Goal: Task Accomplishment & Management: Complete application form

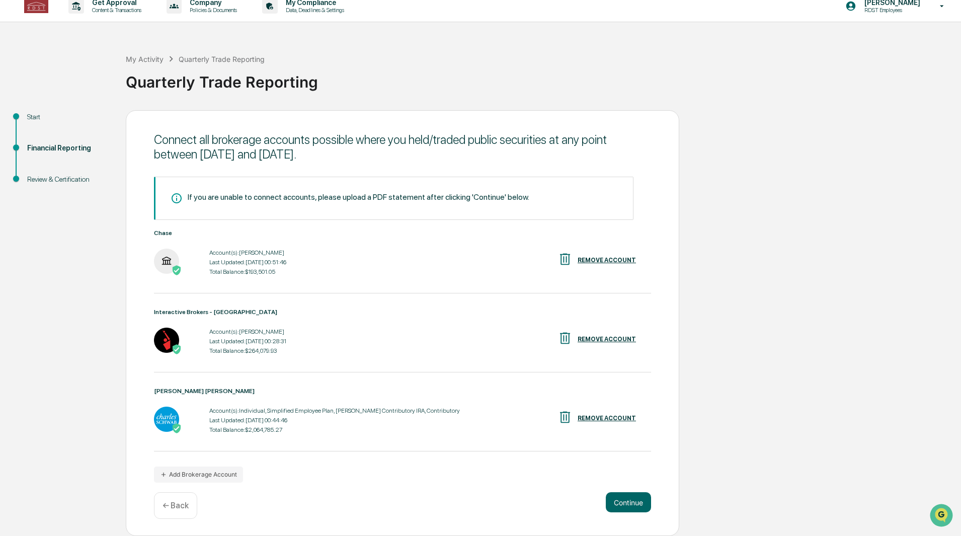
click at [144, 55] on div "My Activity" at bounding box center [145, 59] width 38 height 9
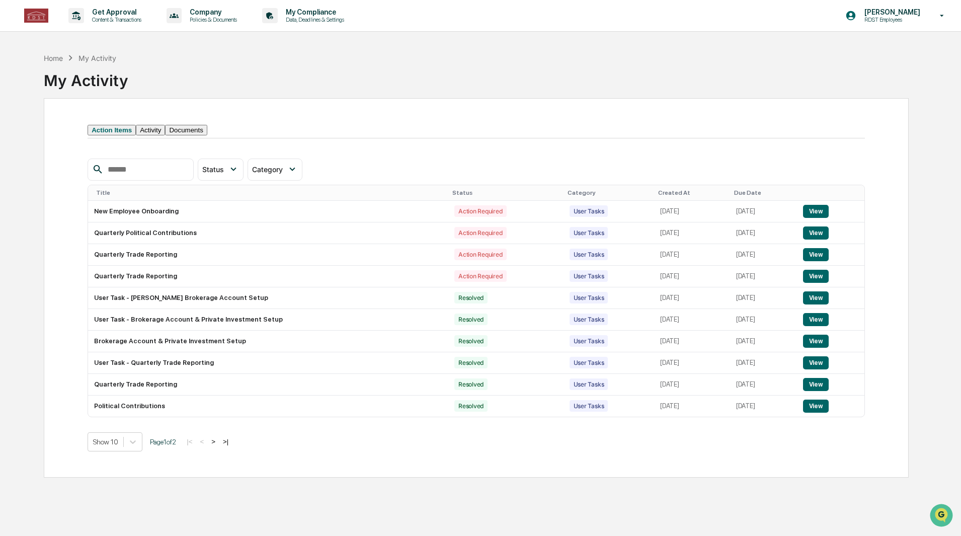
click at [53, 59] on div "Home" at bounding box center [53, 58] width 19 height 9
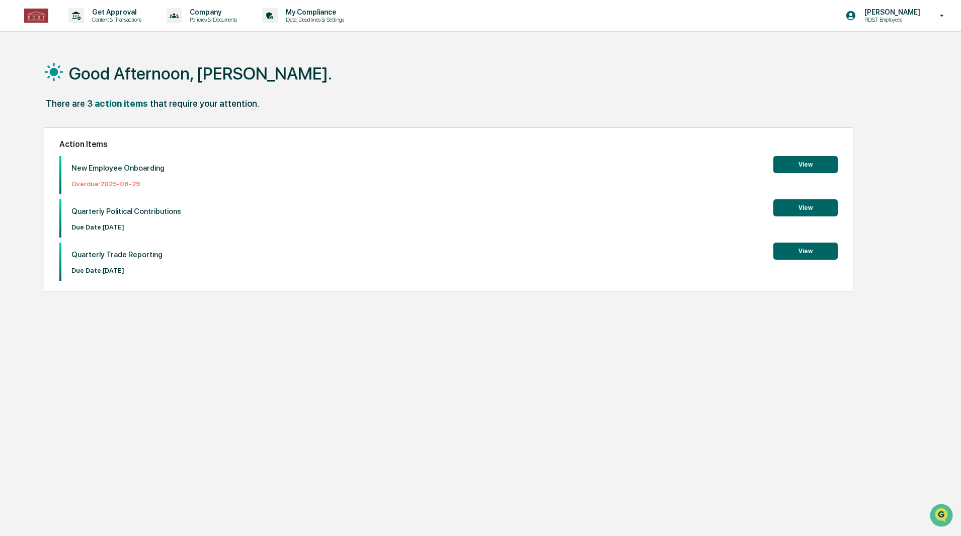
click at [806, 259] on button "View" at bounding box center [805, 250] width 64 height 17
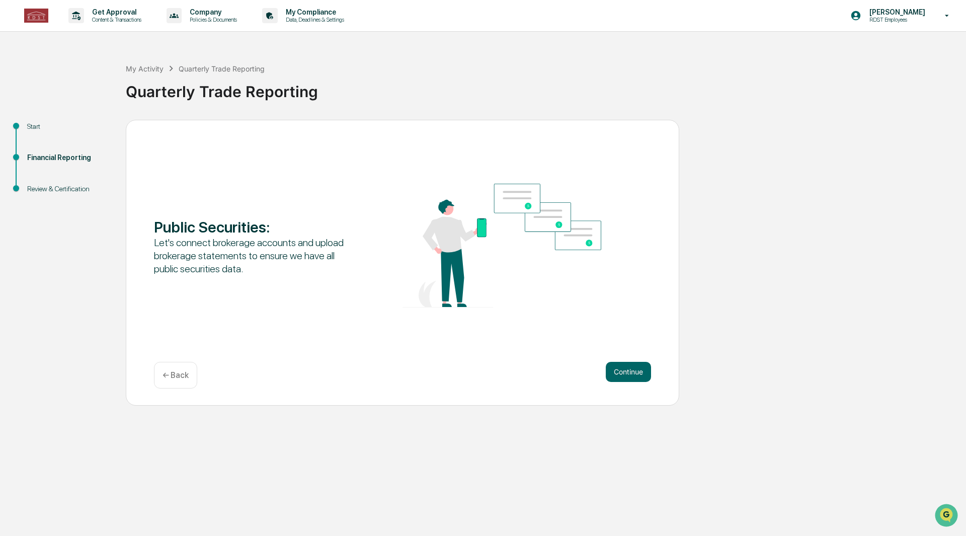
click at [629, 370] on button "Continue" at bounding box center [628, 372] width 45 height 20
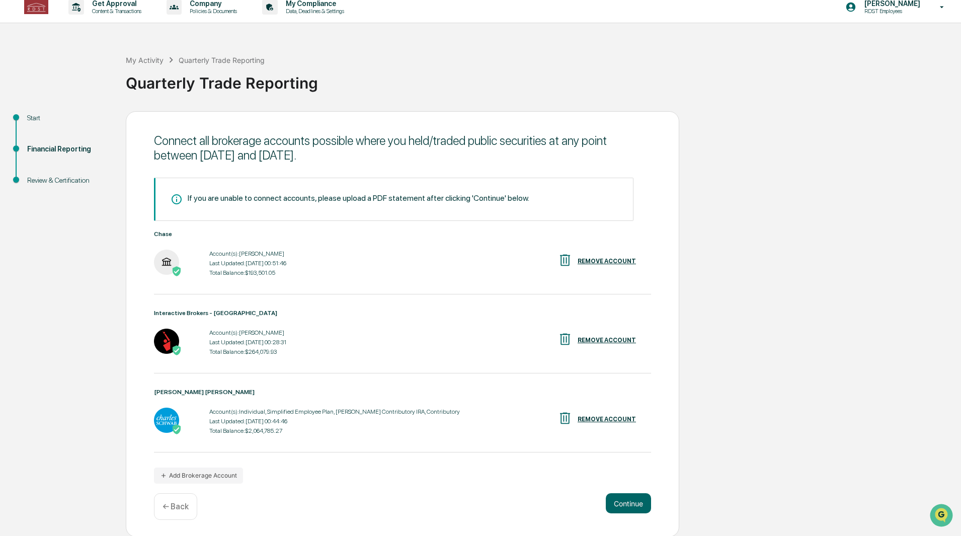
scroll to position [13, 0]
click at [214, 478] on button "Add Brokerage Account" at bounding box center [198, 474] width 89 height 16
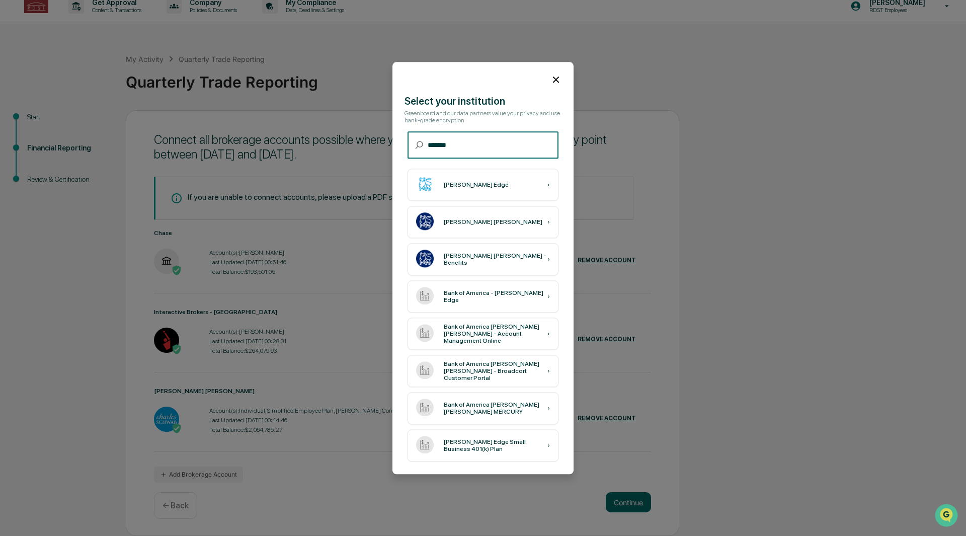
type input "*******"
click at [459, 183] on div "[PERSON_NAME] Edge" at bounding box center [476, 184] width 65 height 7
click at [452, 182] on div "[PERSON_NAME] Edge" at bounding box center [476, 184] width 65 height 7
click at [453, 186] on div "[PERSON_NAME] Edge ›" at bounding box center [482, 185] width 151 height 32
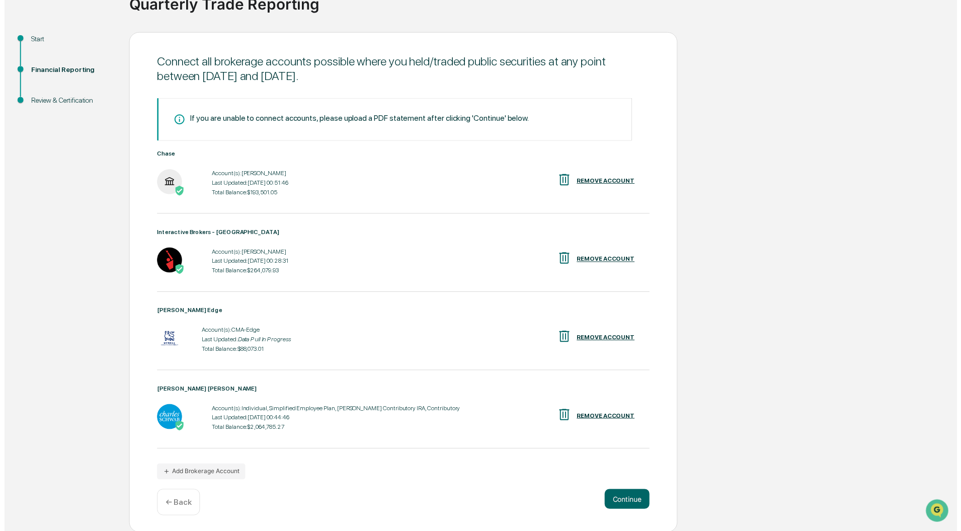
scroll to position [93, 0]
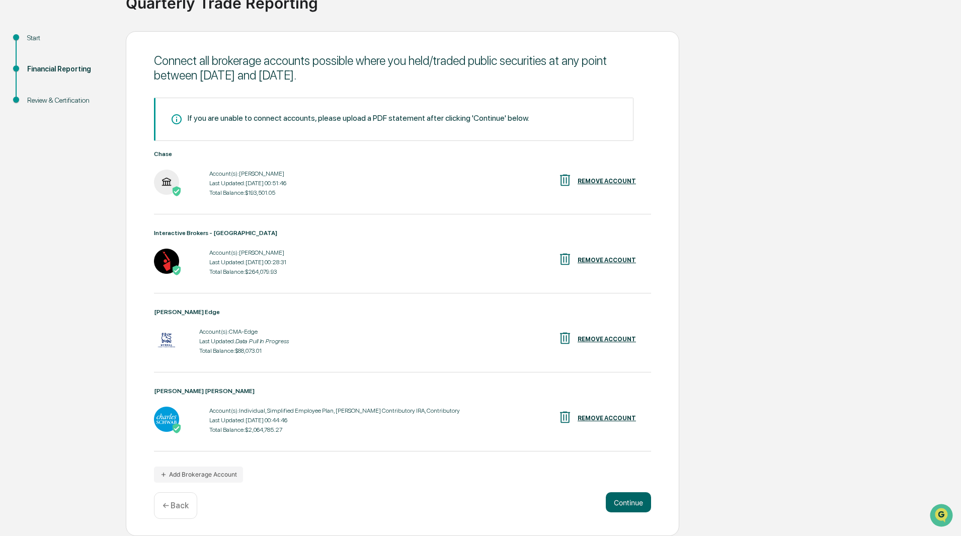
click at [635, 500] on button "Continue" at bounding box center [628, 502] width 45 height 20
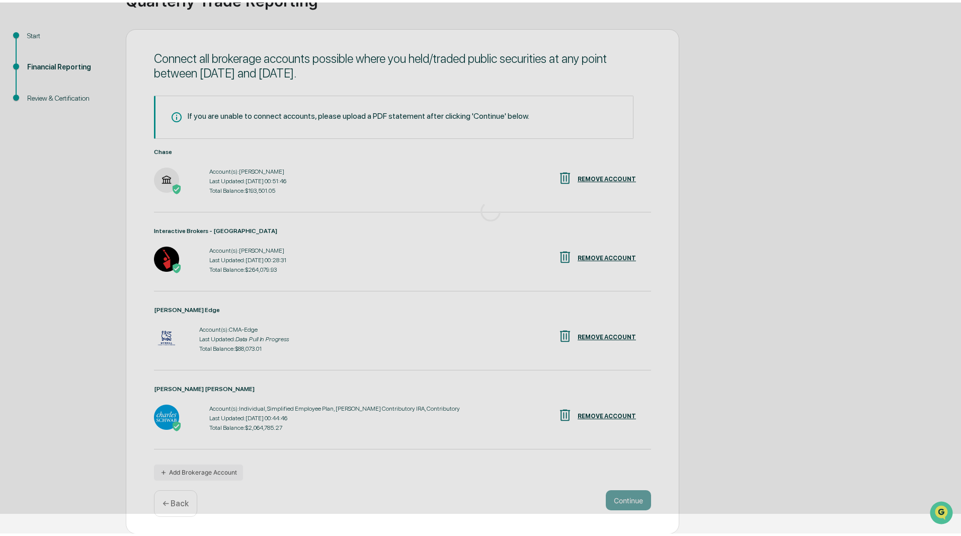
scroll to position [0, 0]
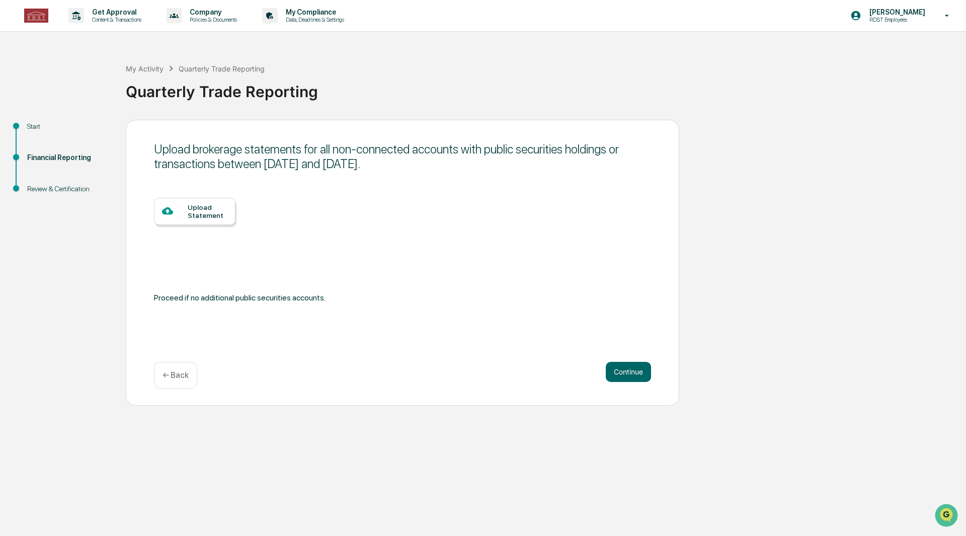
click at [629, 373] on button "Continue" at bounding box center [628, 372] width 45 height 20
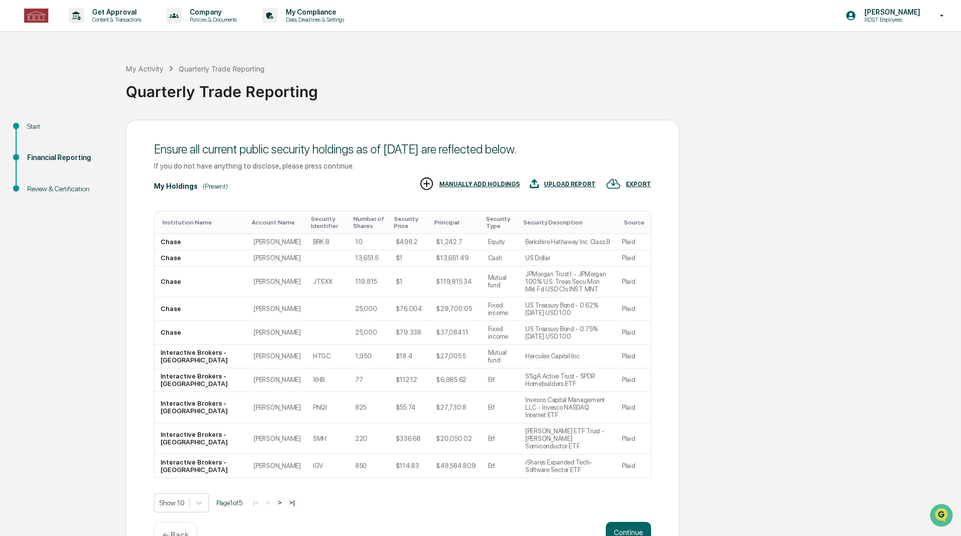
click at [198, 502] on body "Get Approval Content & Transactions Company Policies & Documents My Compliance …" at bounding box center [480, 282] width 961 height 565
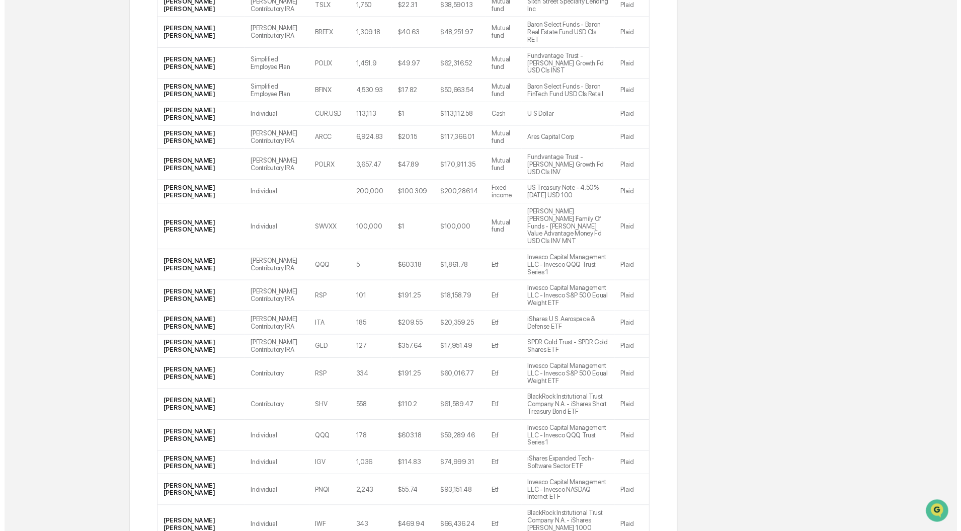
scroll to position [769, 0]
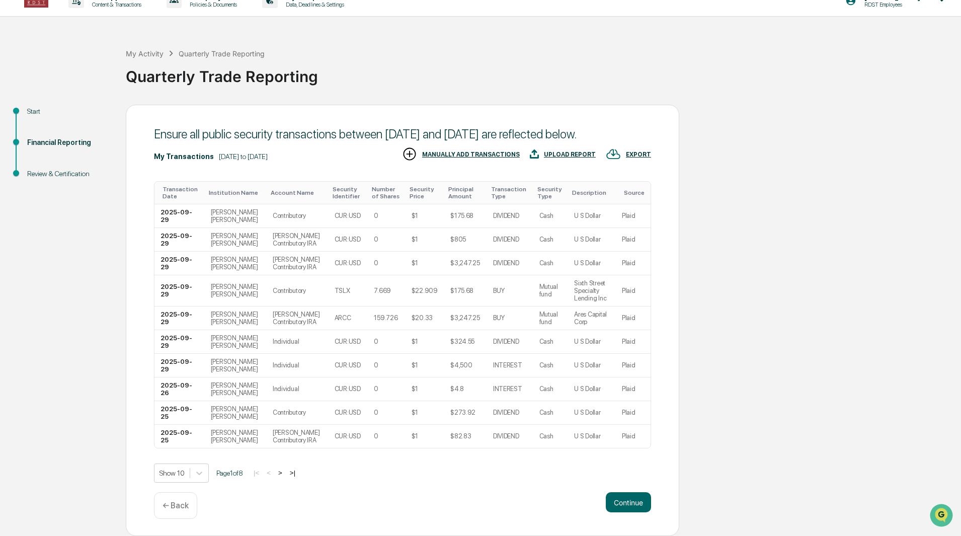
scroll to position [67, 0]
click at [195, 470] on body "Get Approval Content & Transactions Company Policies & Documents My Compliance …" at bounding box center [480, 260] width 961 height 551
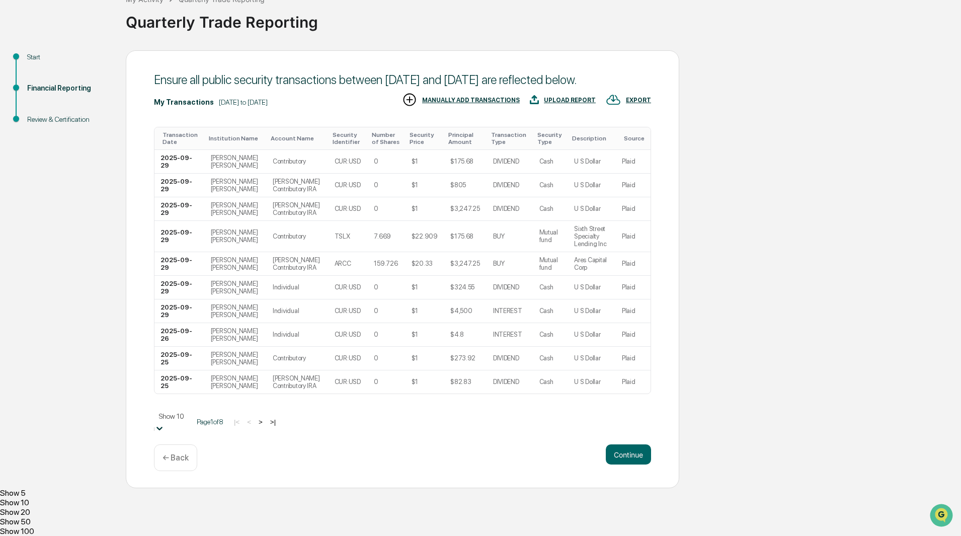
click at [192, 526] on div "Show 100" at bounding box center [480, 531] width 961 height 10
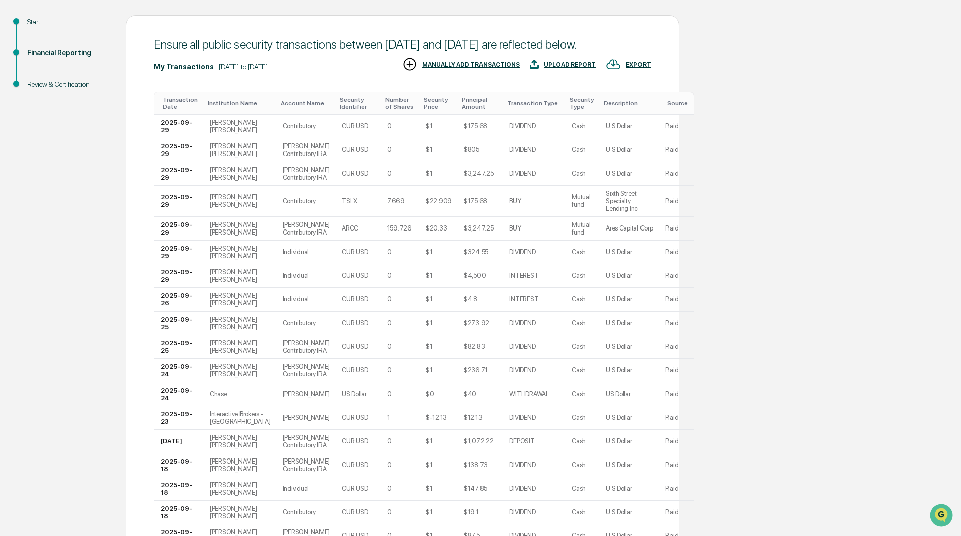
click at [507, 107] on div "Transaction Type" at bounding box center [534, 103] width 54 height 7
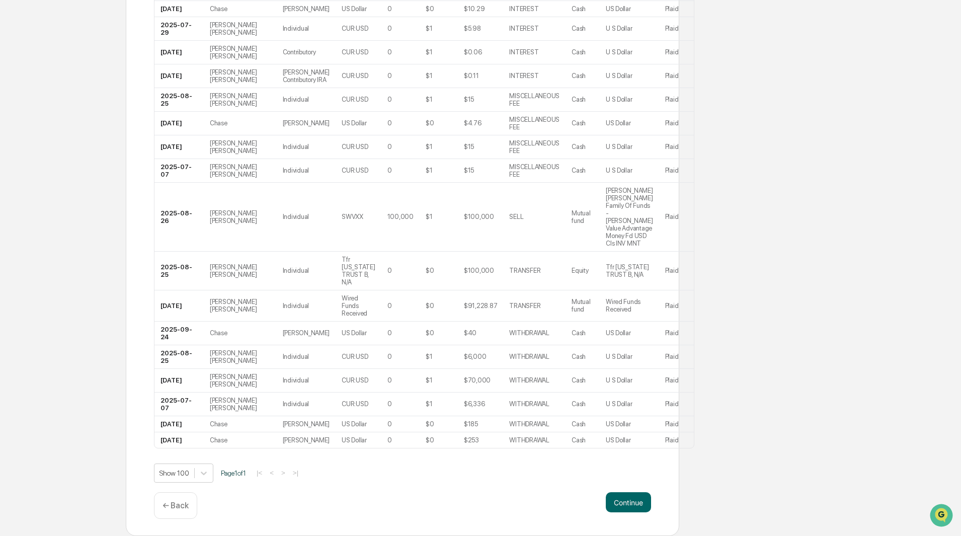
scroll to position [1883, 0]
click at [629, 504] on button "Continue" at bounding box center [628, 502] width 45 height 20
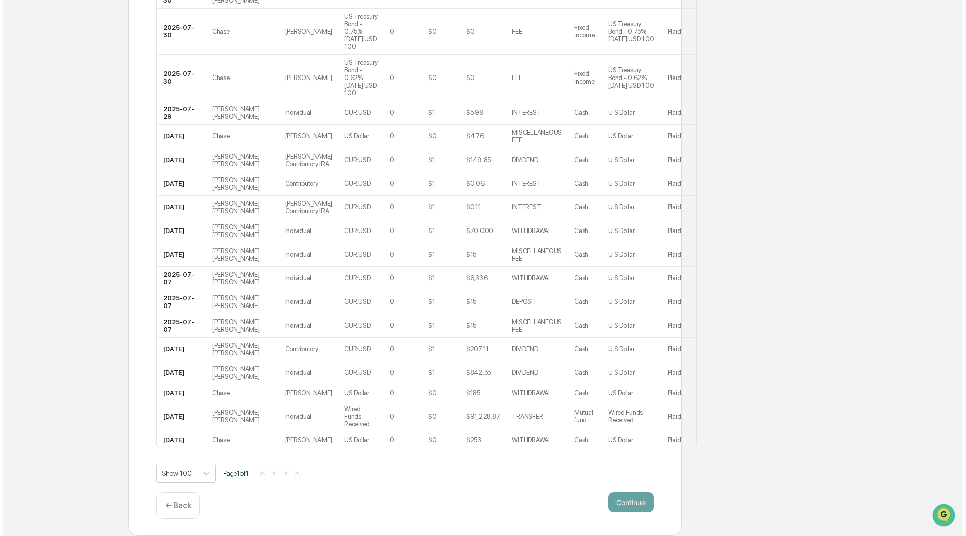
scroll to position [0, 0]
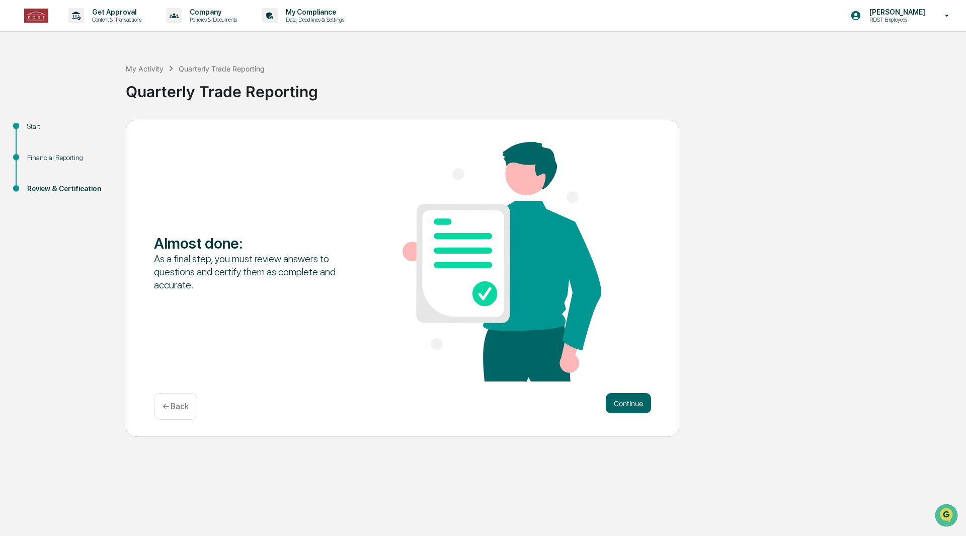
click at [636, 403] on button "Continue" at bounding box center [628, 403] width 45 height 20
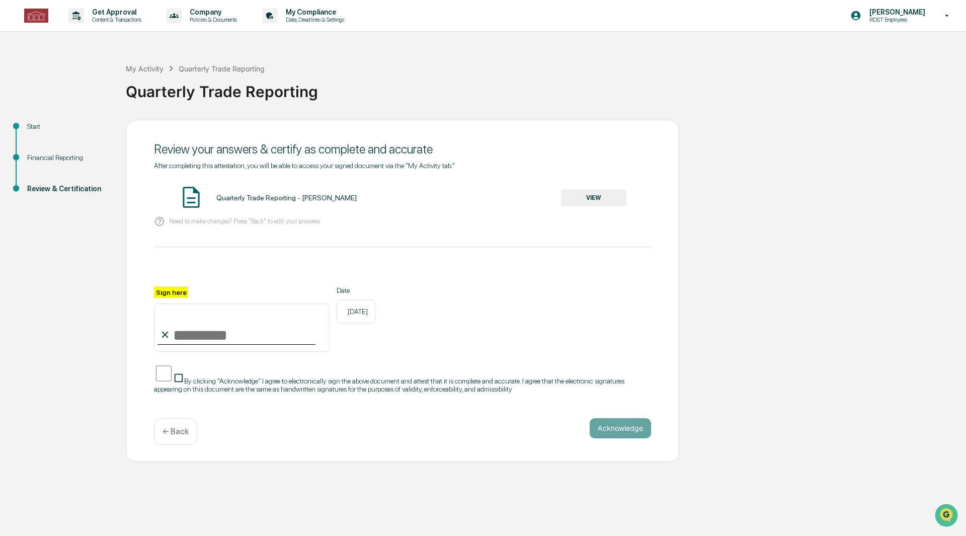
click at [186, 336] on input "Sign here" at bounding box center [242, 327] width 176 height 48
type input "**********"
click at [426, 347] on div "**********" at bounding box center [402, 318] width 497 height 65
click at [633, 419] on button "Acknowledge" at bounding box center [620, 428] width 61 height 20
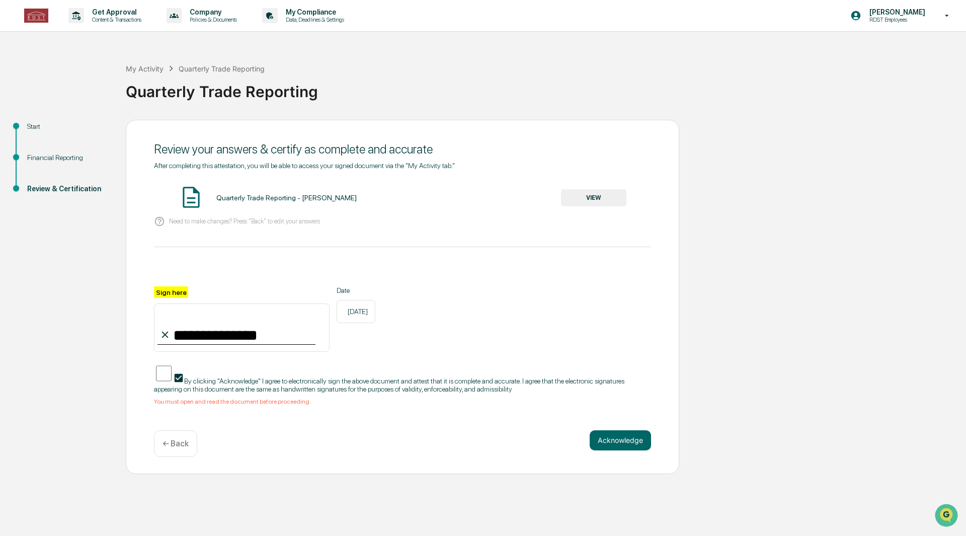
click at [627, 433] on button "Acknowledge" at bounding box center [620, 440] width 61 height 20
click at [591, 194] on button "VIEW" at bounding box center [593, 197] width 65 height 17
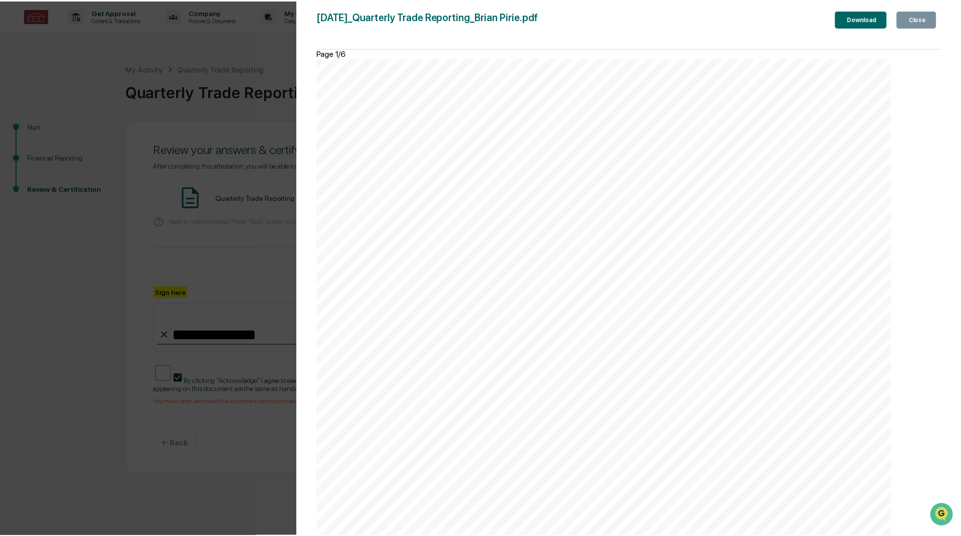
scroll to position [4605, 0]
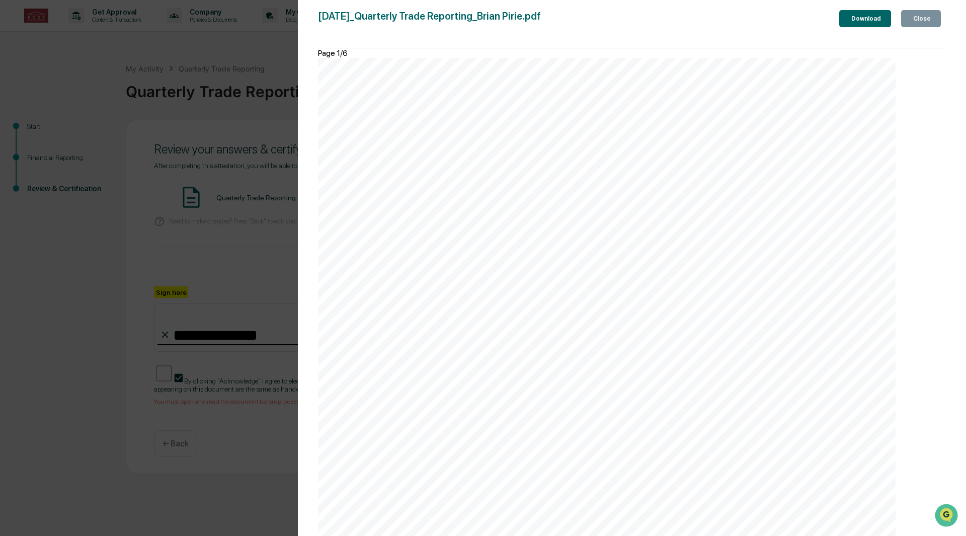
click at [912, 21] on icon "button" at bounding box center [917, 25] width 10 height 10
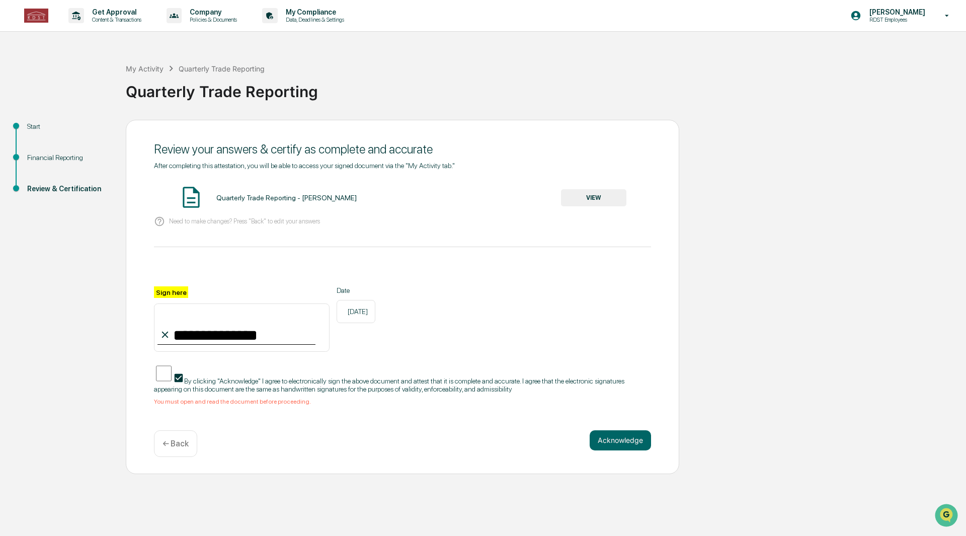
click at [621, 432] on button "Acknowledge" at bounding box center [620, 440] width 61 height 20
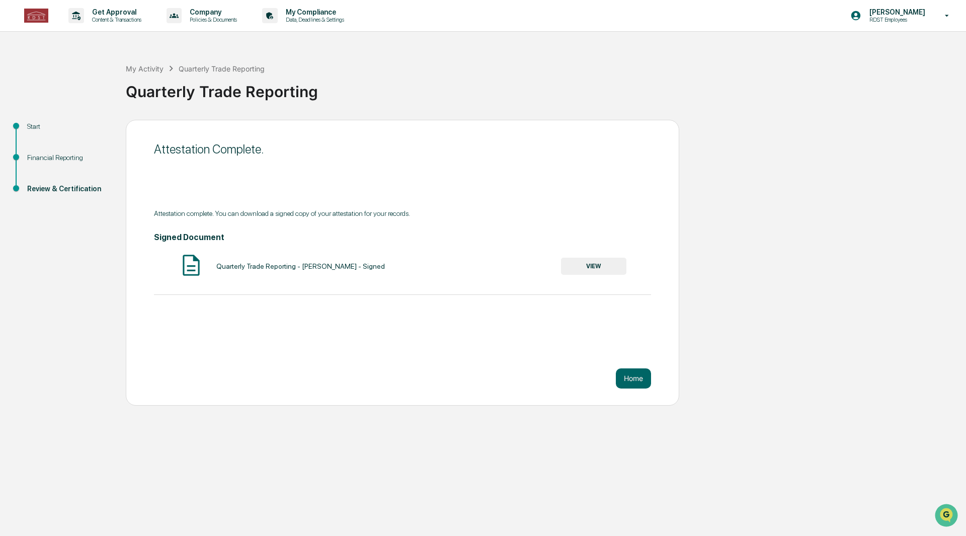
click at [632, 382] on button "Home" at bounding box center [633, 378] width 35 height 20
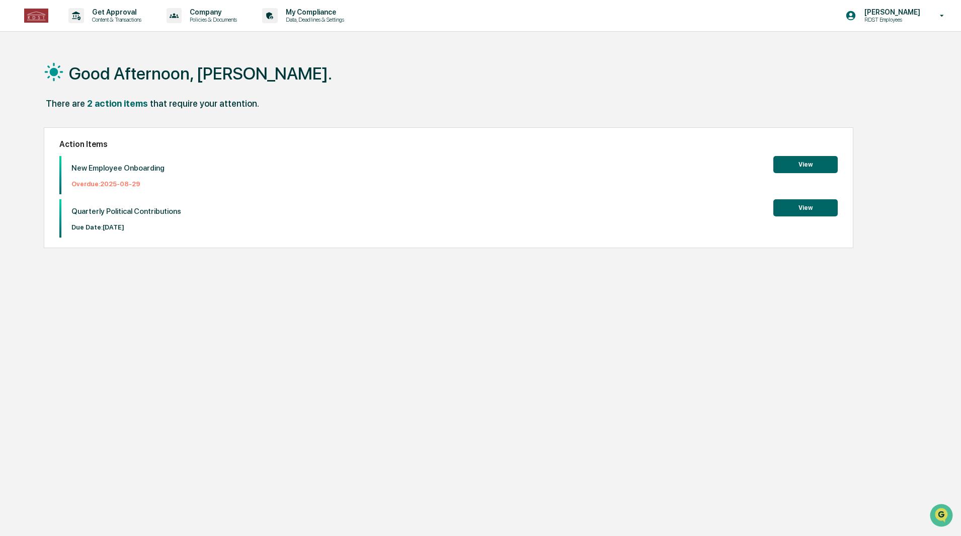
click at [802, 165] on button "View" at bounding box center [805, 164] width 64 height 17
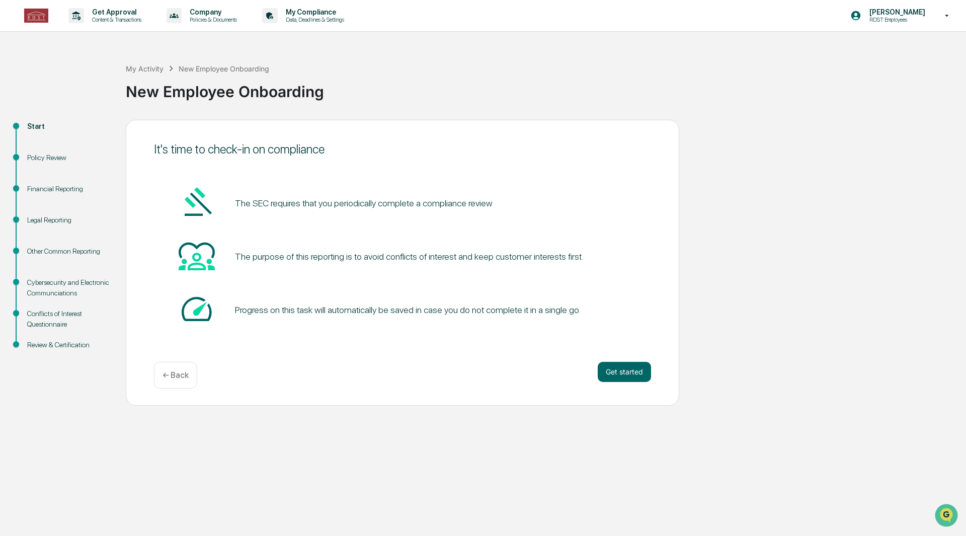
click at [619, 377] on button "Get started" at bounding box center [624, 372] width 53 height 20
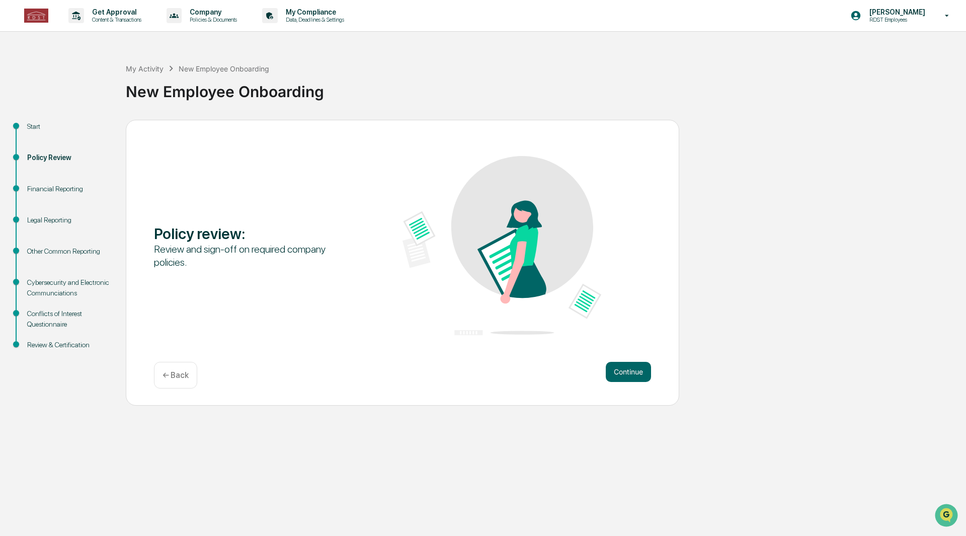
click at [621, 375] on button "Continue" at bounding box center [628, 372] width 45 height 20
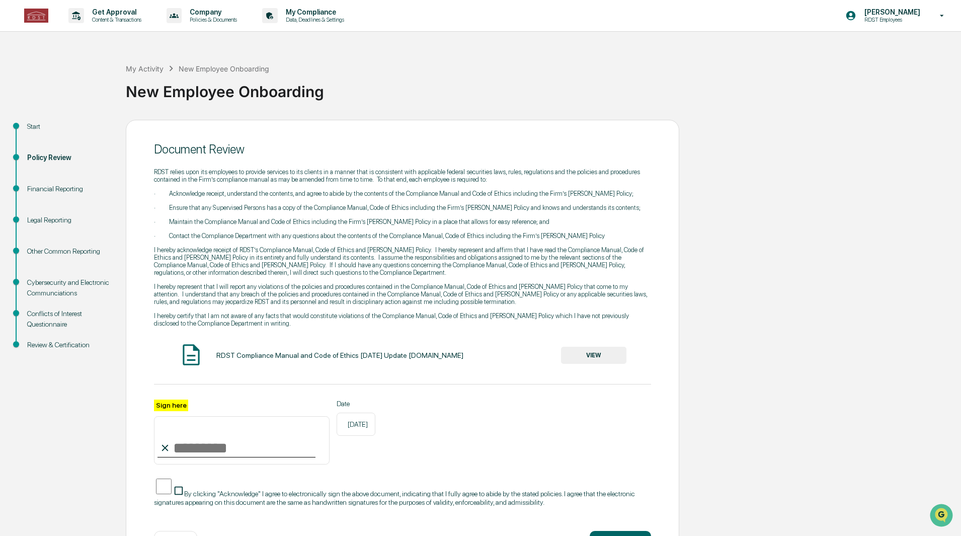
click at [602, 358] on button "VIEW" at bounding box center [593, 355] width 65 height 17
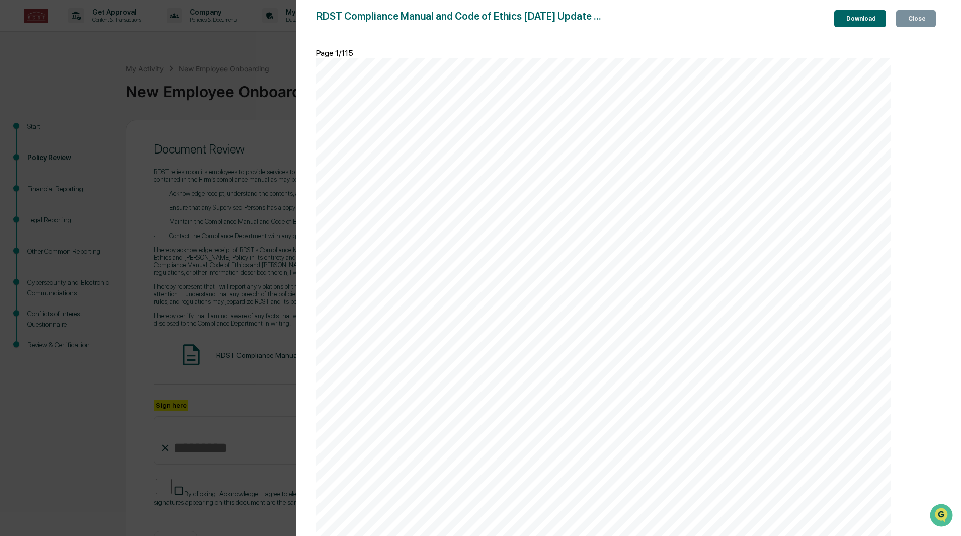
click at [907, 20] on icon "button" at bounding box center [912, 25] width 10 height 10
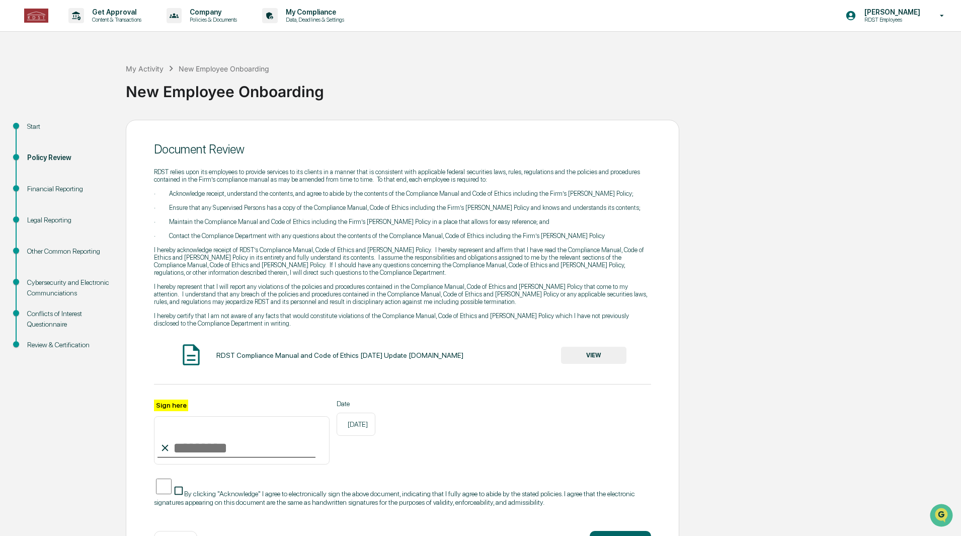
click at [199, 447] on input "Sign here" at bounding box center [242, 440] width 176 height 48
type input "**********"
click at [543, 404] on div "**********" at bounding box center [402, 431] width 497 height 65
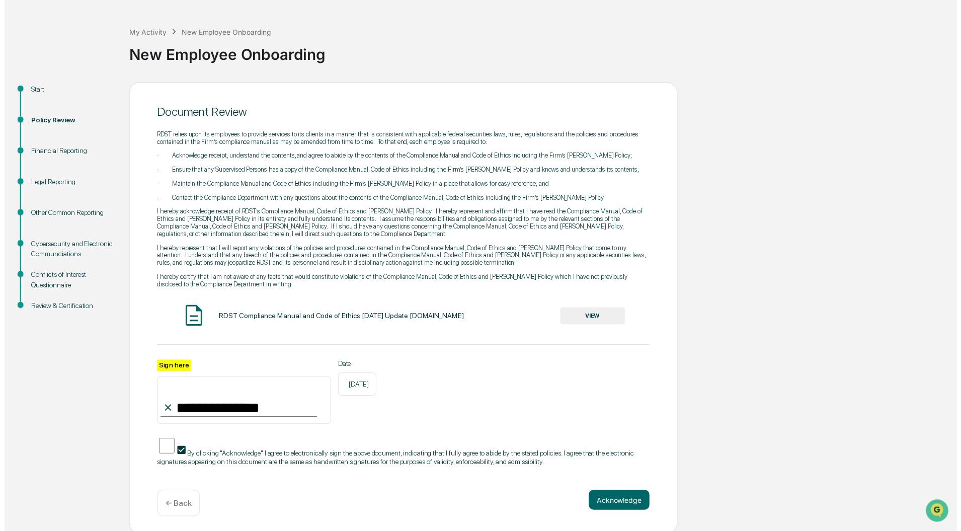
scroll to position [49, 0]
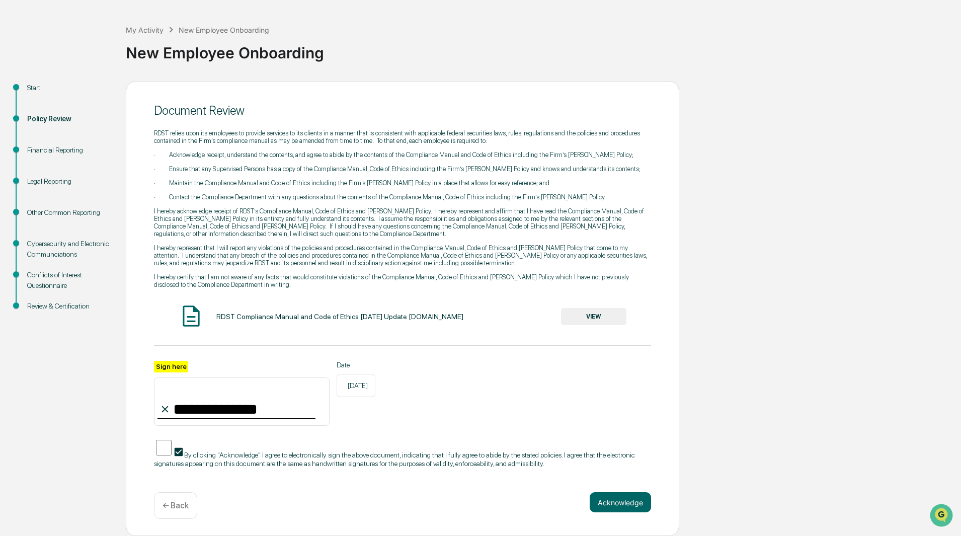
click at [624, 505] on button "Acknowledge" at bounding box center [620, 502] width 61 height 20
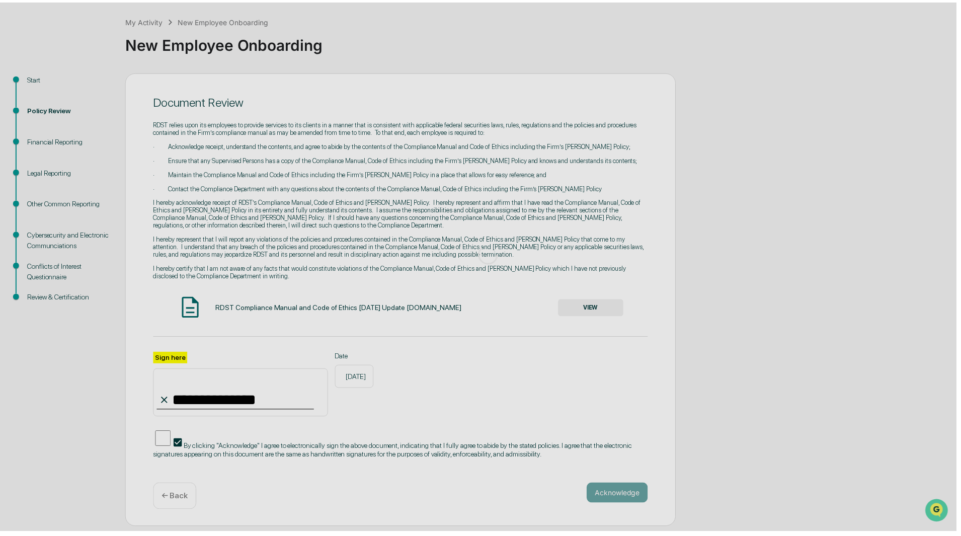
scroll to position [0, 0]
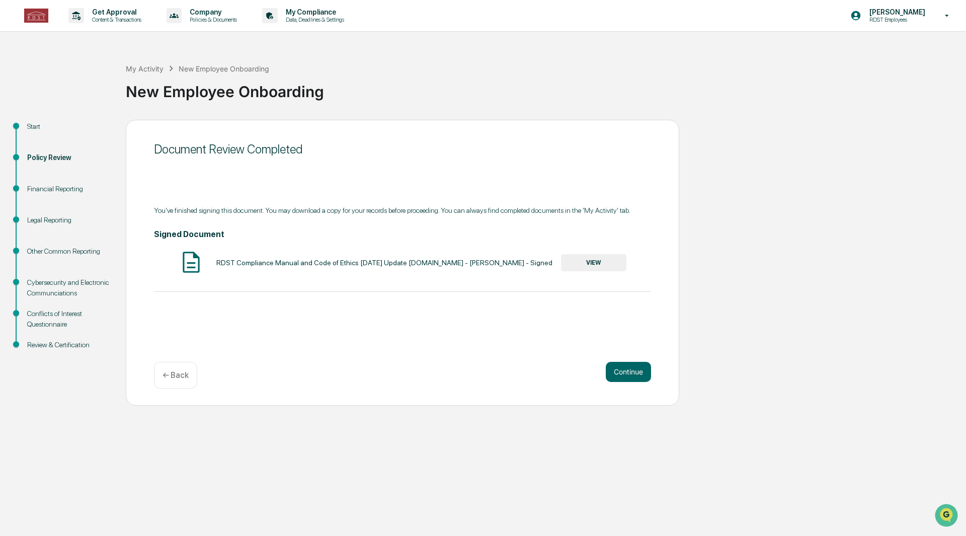
click at [641, 372] on button "Continue" at bounding box center [628, 372] width 45 height 20
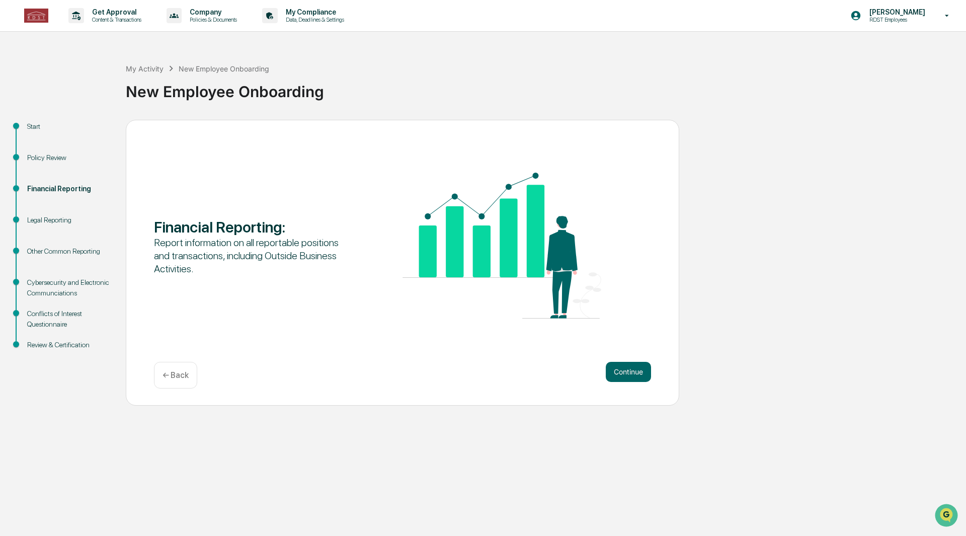
click at [627, 372] on button "Continue" at bounding box center [628, 372] width 45 height 20
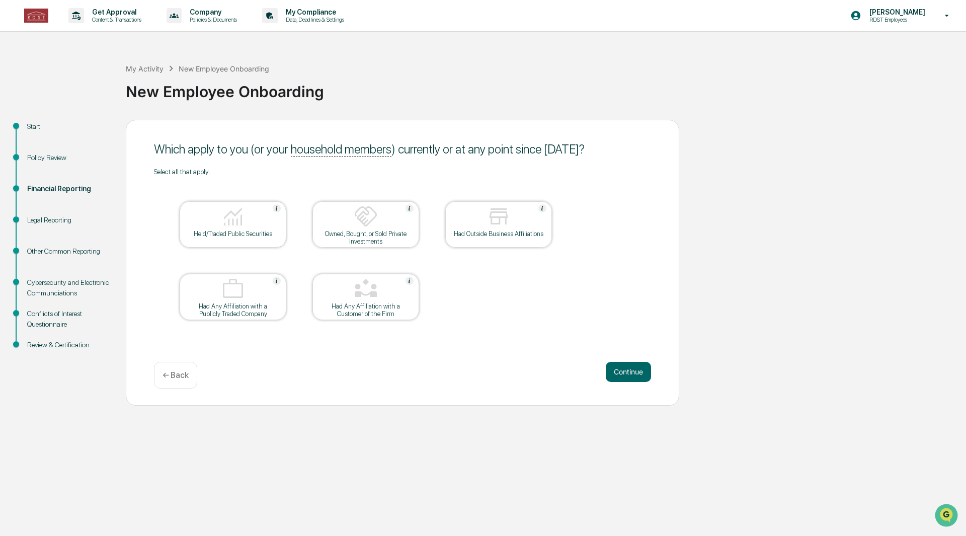
click at [261, 211] on div at bounding box center [233, 217] width 101 height 26
click at [626, 377] on button "Continue" at bounding box center [628, 372] width 45 height 20
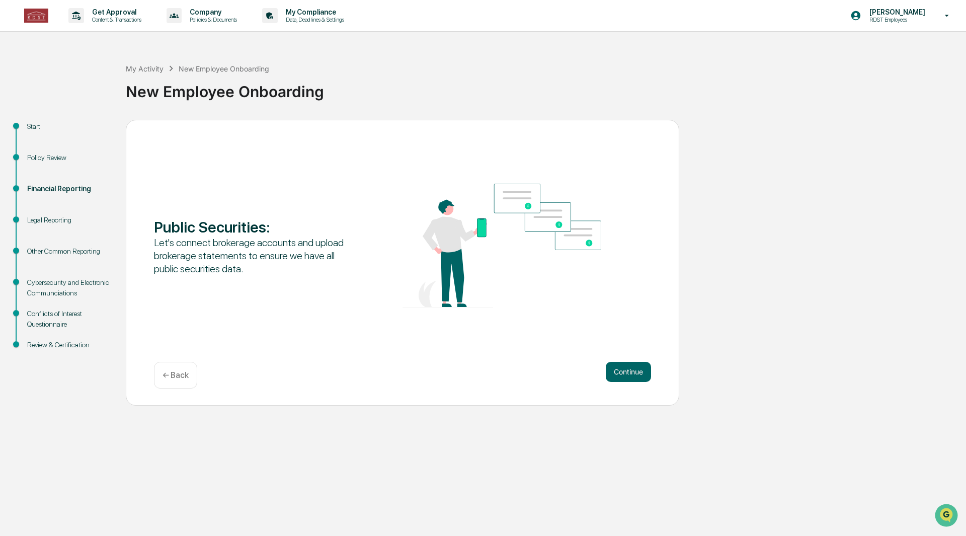
click at [626, 377] on button "Continue" at bounding box center [628, 372] width 45 height 20
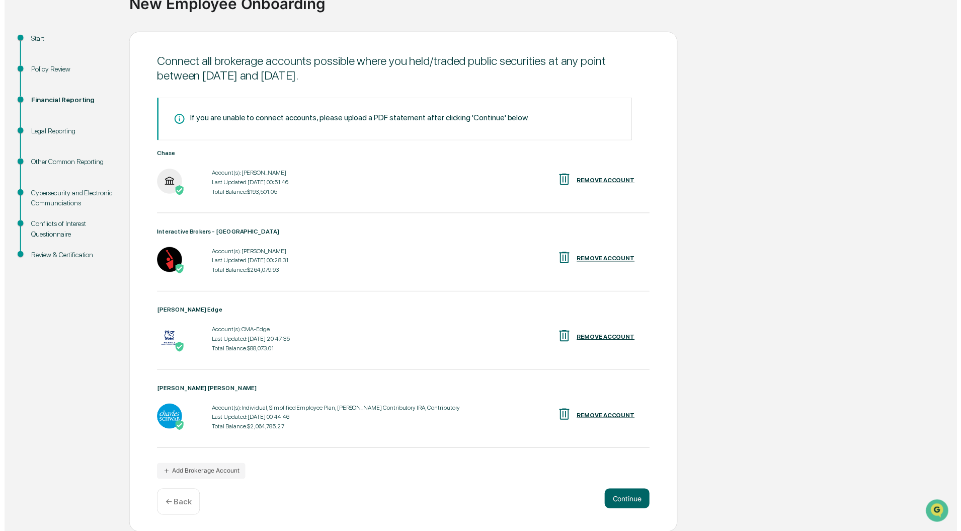
scroll to position [93, 0]
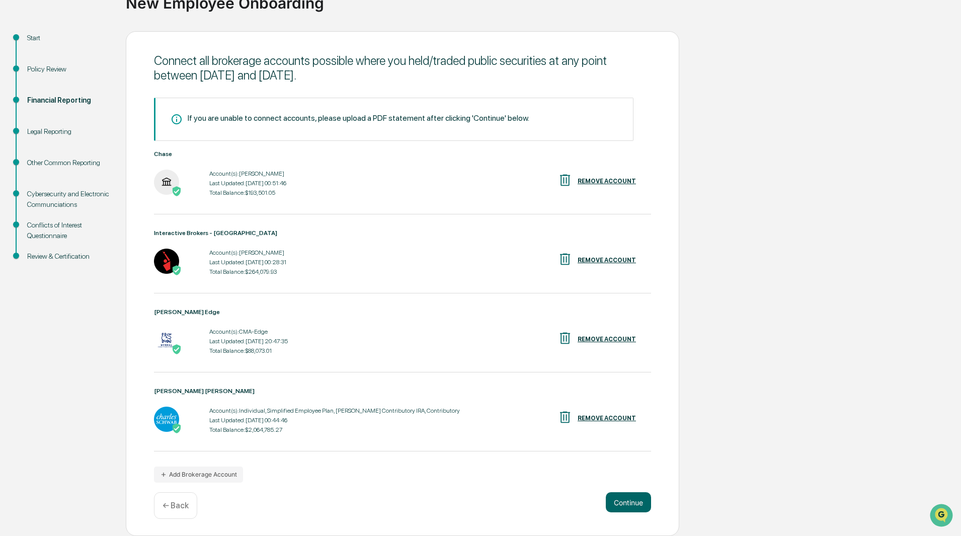
click at [619, 498] on button "Continue" at bounding box center [628, 502] width 45 height 20
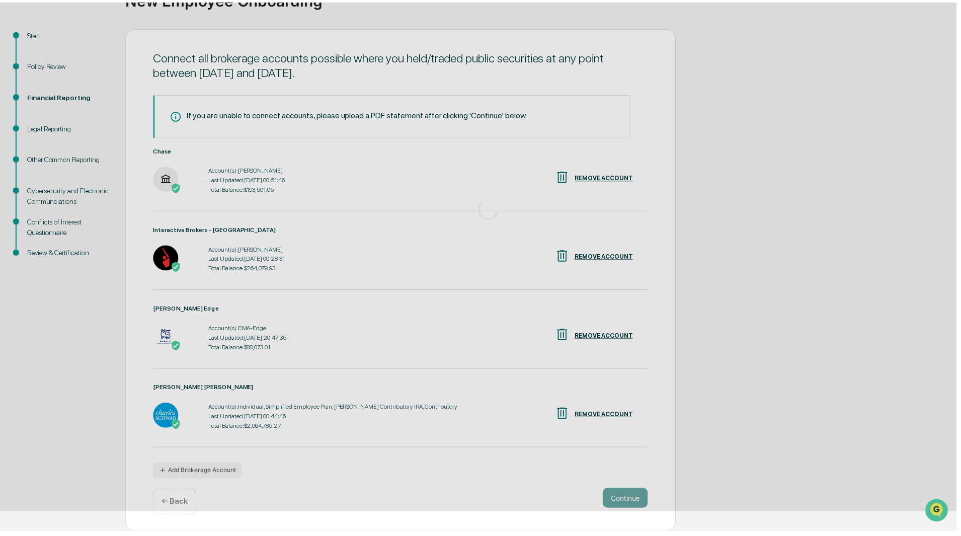
scroll to position [0, 0]
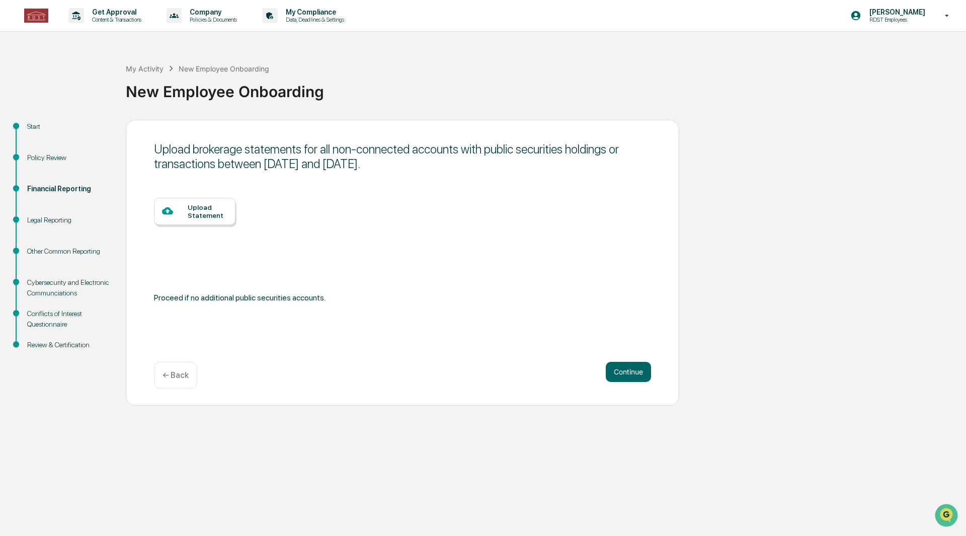
click at [623, 374] on button "Continue" at bounding box center [628, 372] width 45 height 20
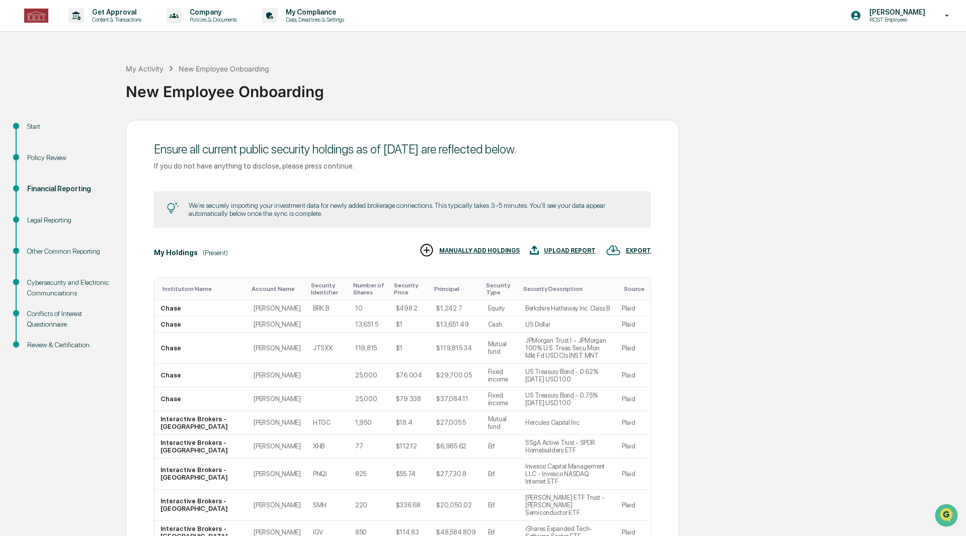
click at [627, 497] on div "Get Approval Content & Transactions Company Policies & Documents My Compliance …" at bounding box center [483, 316] width 966 height 632
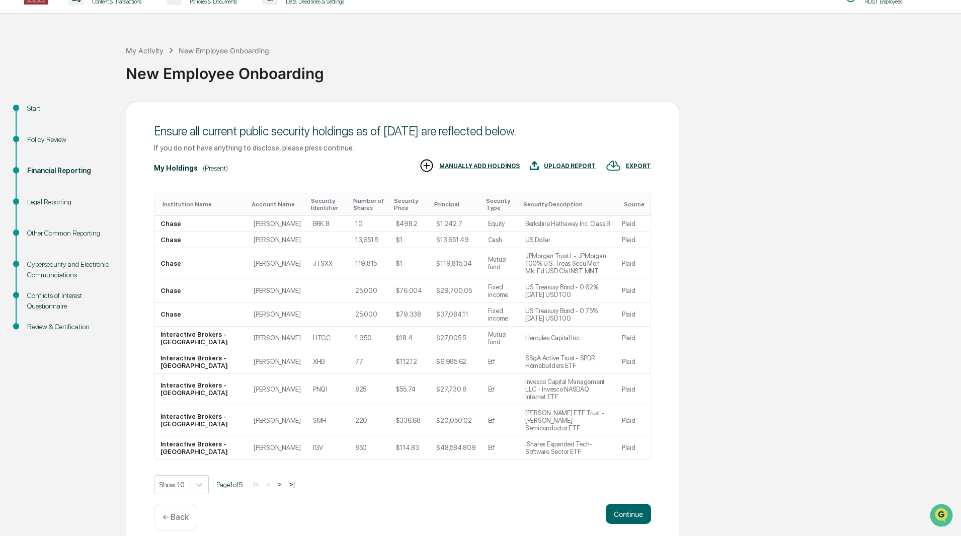
scroll to position [28, 0]
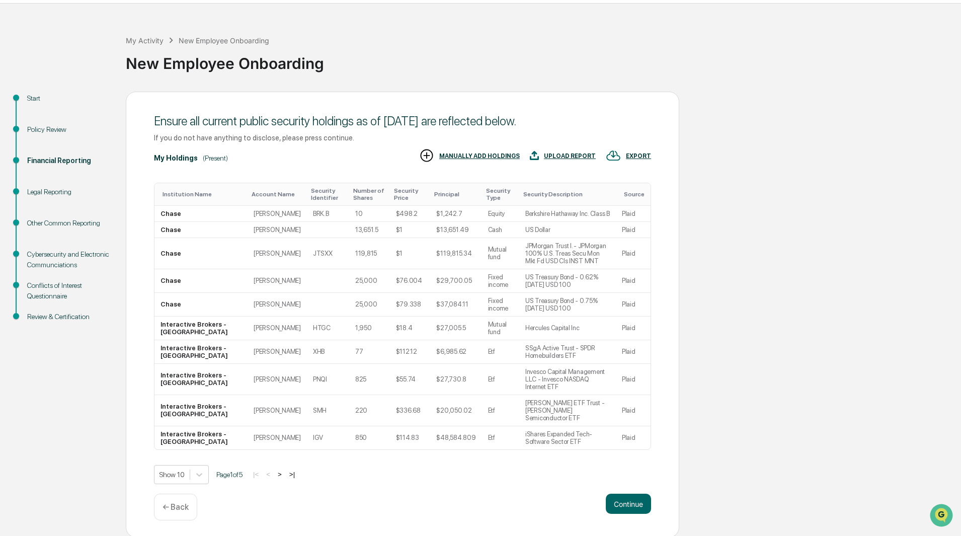
click at [626, 505] on button "Continue" at bounding box center [628, 503] width 45 height 20
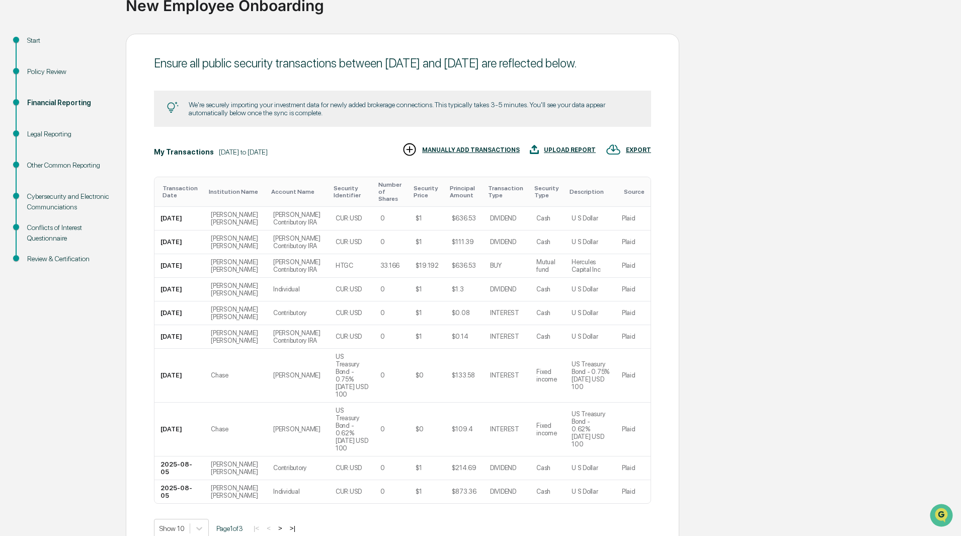
scroll to position [142, 0]
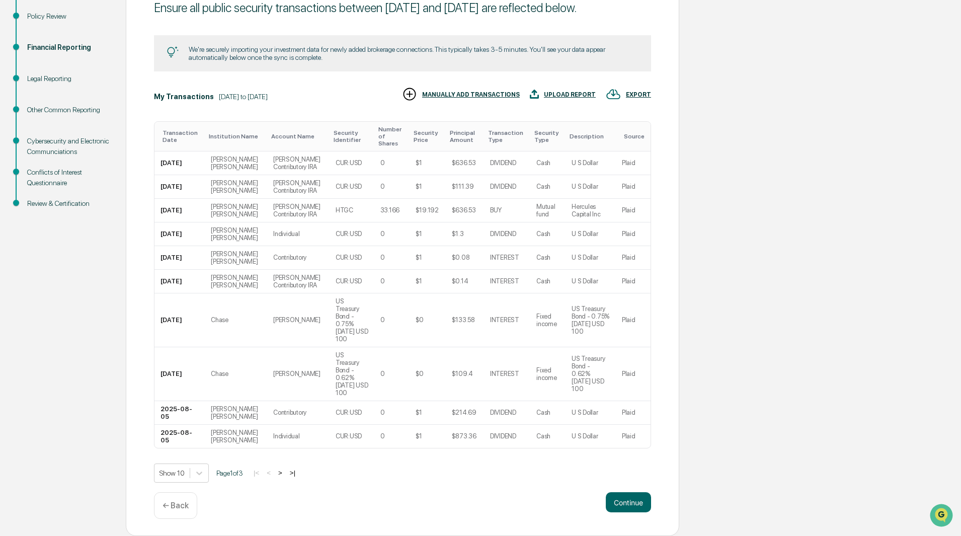
click at [628, 504] on div "Get Approval Content & Transactions Company Policies & Documents My Compliance …" at bounding box center [480, 197] width 961 height 677
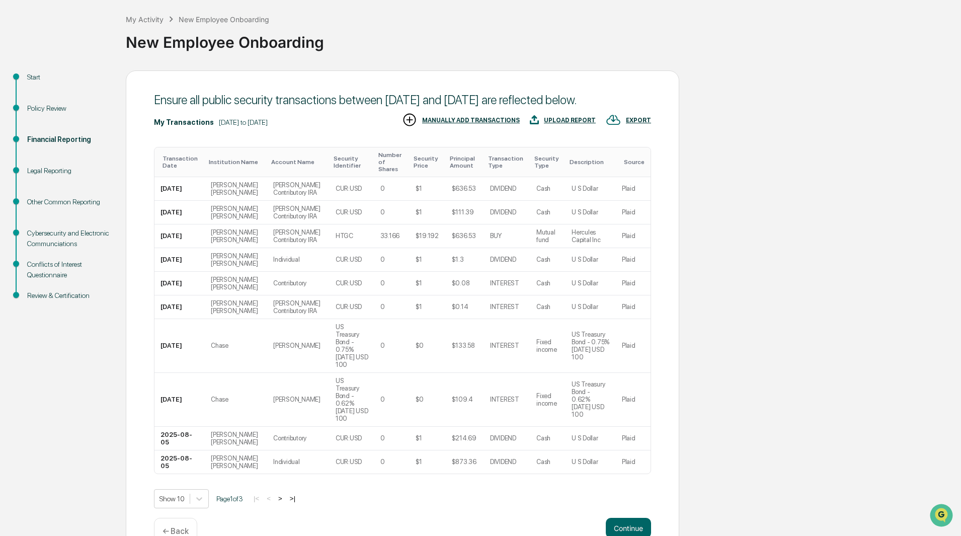
scroll to position [75, 0]
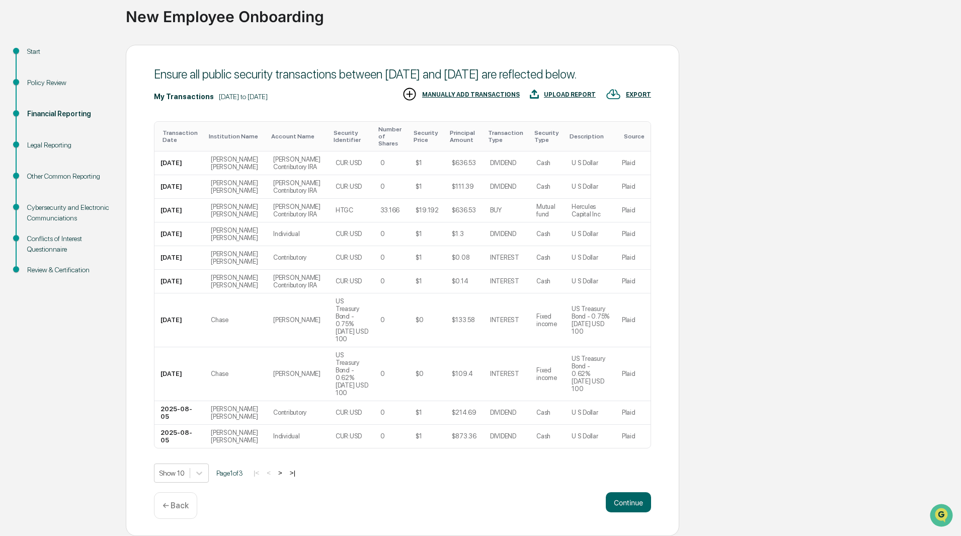
click at [627, 494] on button "Continue" at bounding box center [628, 502] width 45 height 20
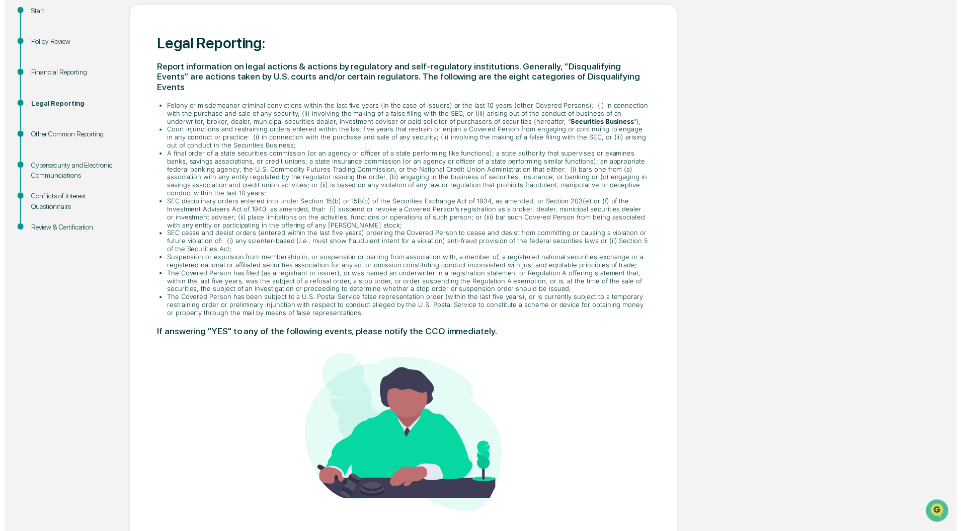
scroll to position [143, 0]
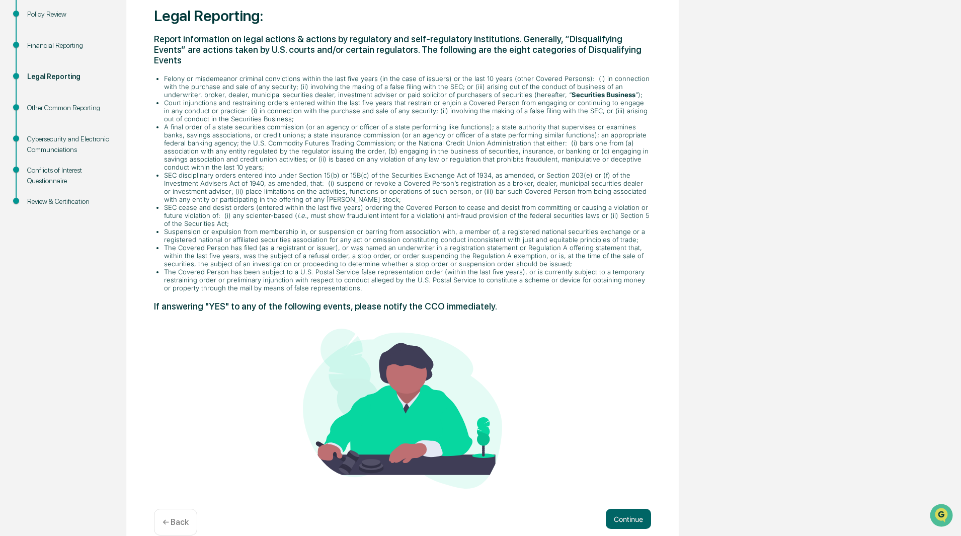
click at [633, 509] on button "Continue" at bounding box center [628, 519] width 45 height 20
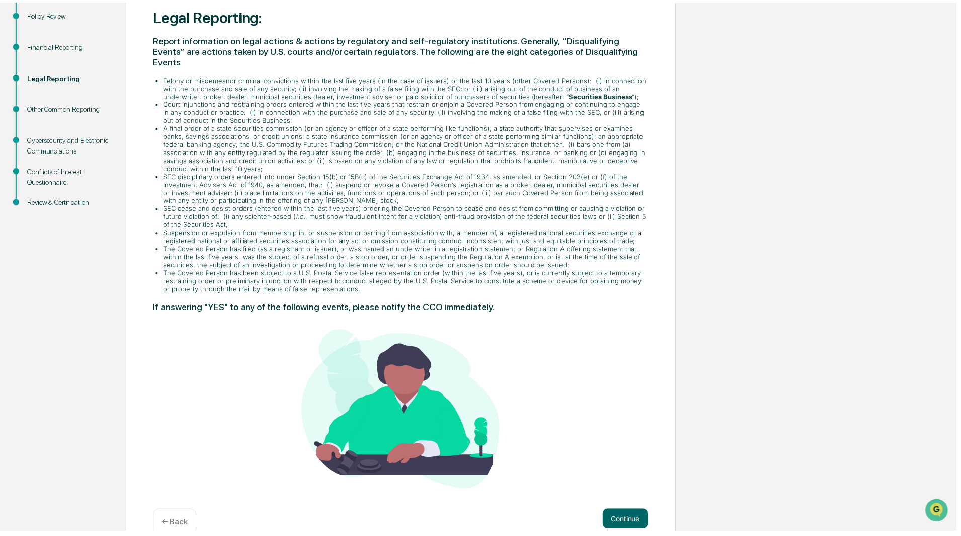
scroll to position [0, 0]
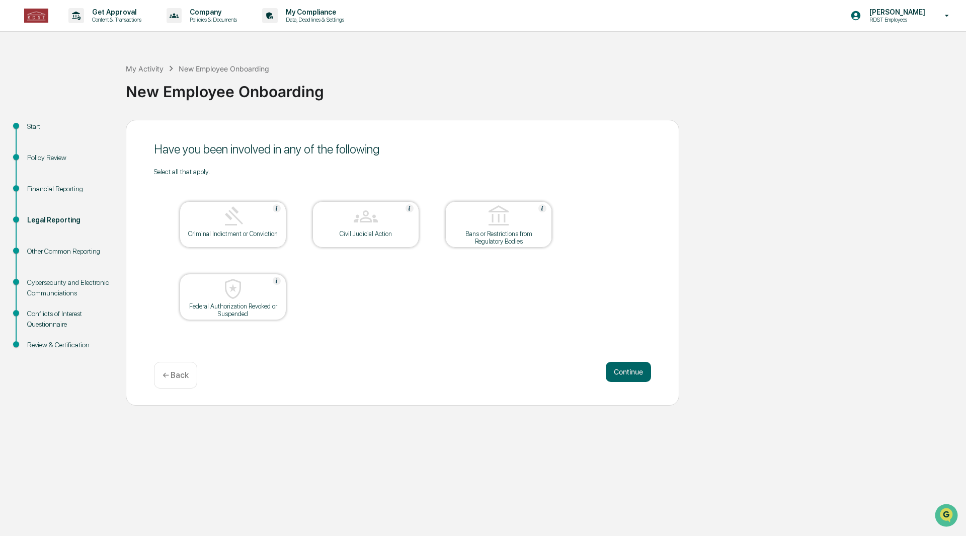
click at [635, 377] on button "Continue" at bounding box center [628, 372] width 45 height 20
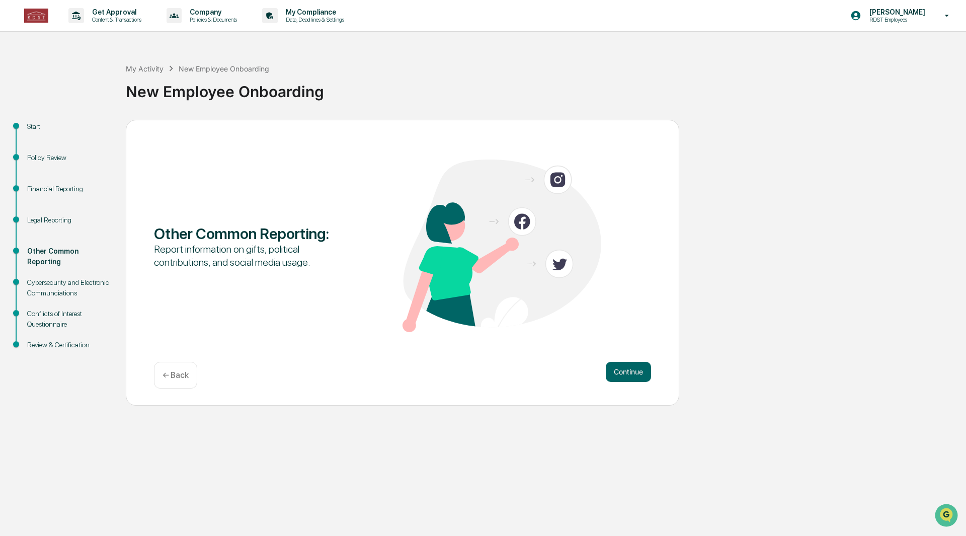
click at [637, 372] on button "Continue" at bounding box center [628, 372] width 45 height 20
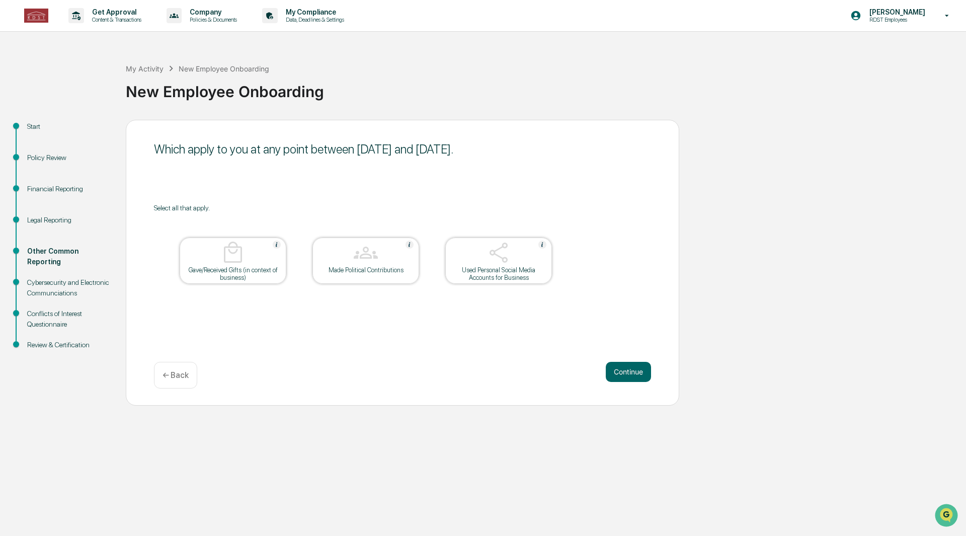
click at [628, 371] on button "Continue" at bounding box center [628, 372] width 45 height 20
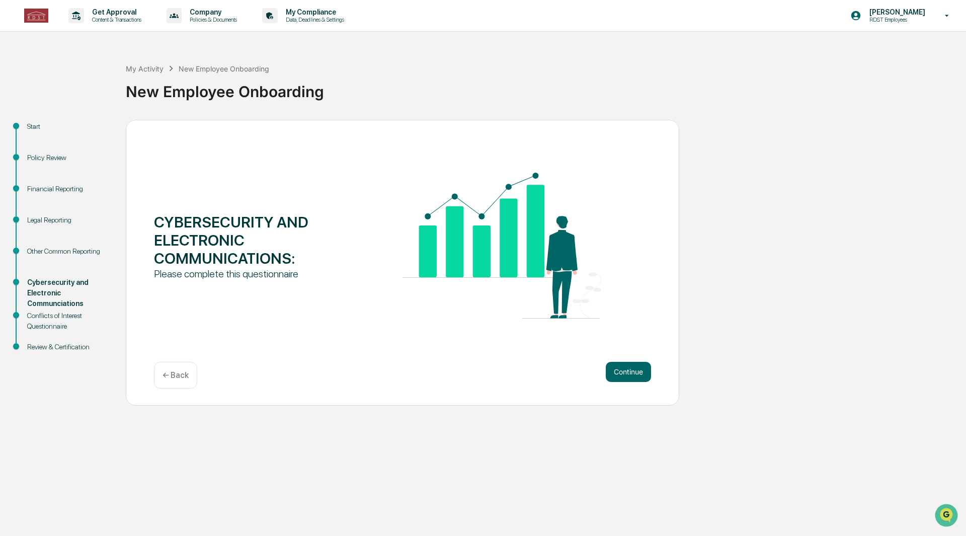
click at [630, 374] on button "Continue" at bounding box center [628, 372] width 45 height 20
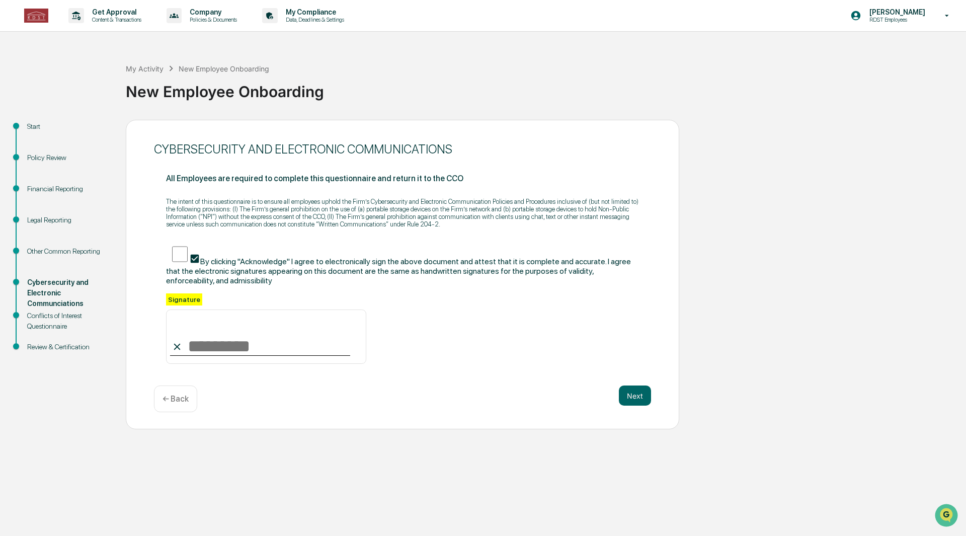
click at [224, 339] on input at bounding box center [266, 336] width 200 height 54
type input "**********"
drag, startPoint x: 592, startPoint y: 347, endPoint x: 618, endPoint y: 379, distance: 41.1
click at [592, 347] on div "**********" at bounding box center [402, 328] width 473 height 70
click at [636, 394] on button "Next" at bounding box center [635, 395] width 32 height 20
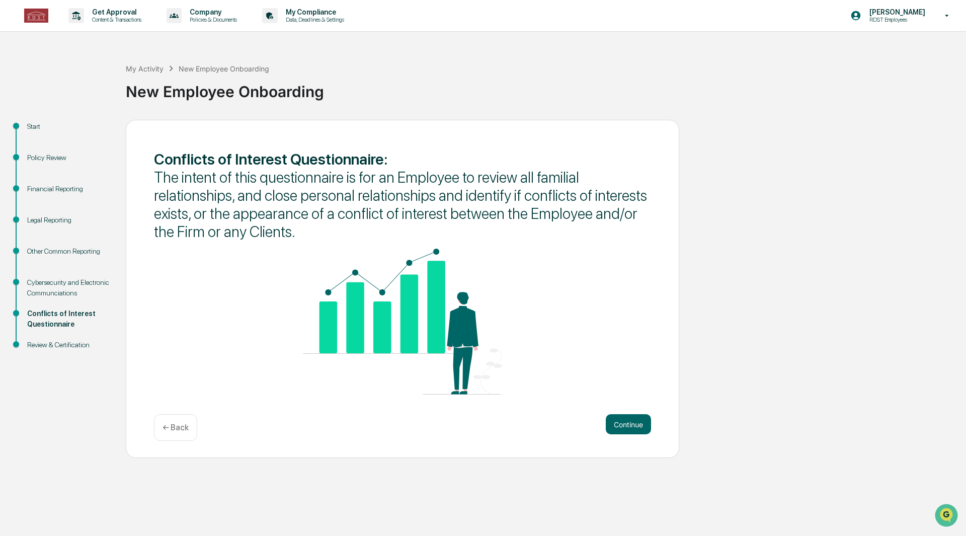
click at [632, 420] on button "Continue" at bounding box center [628, 424] width 45 height 20
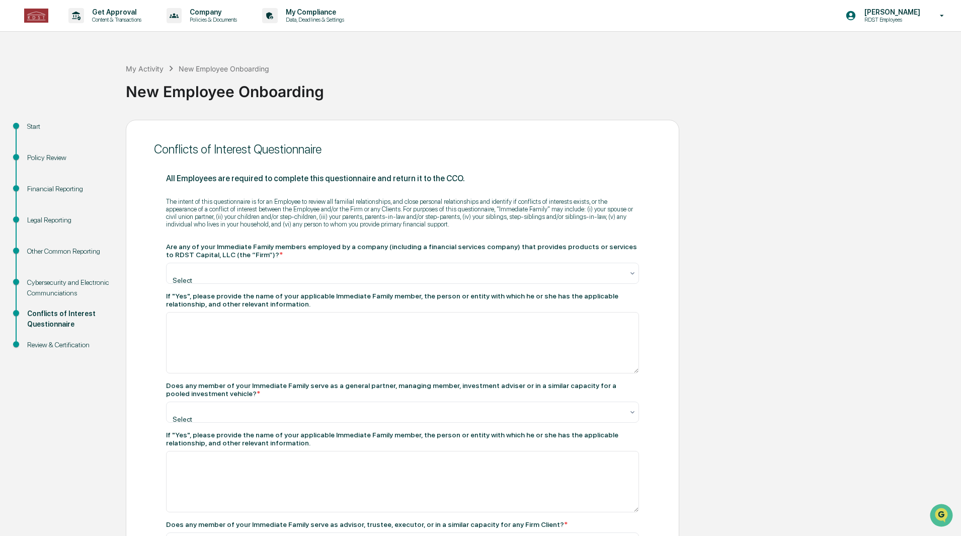
click at [308, 274] on div at bounding box center [399, 270] width 450 height 10
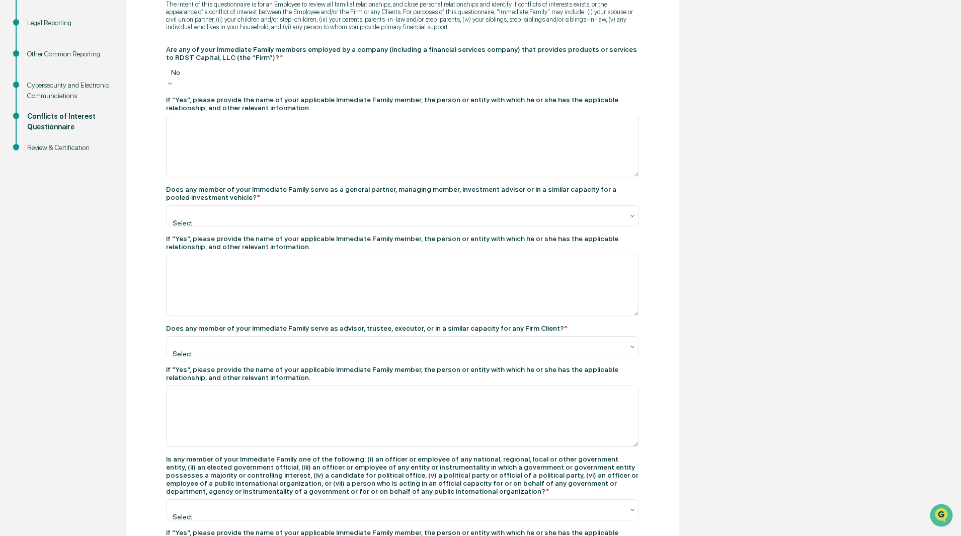
scroll to position [201, 0]
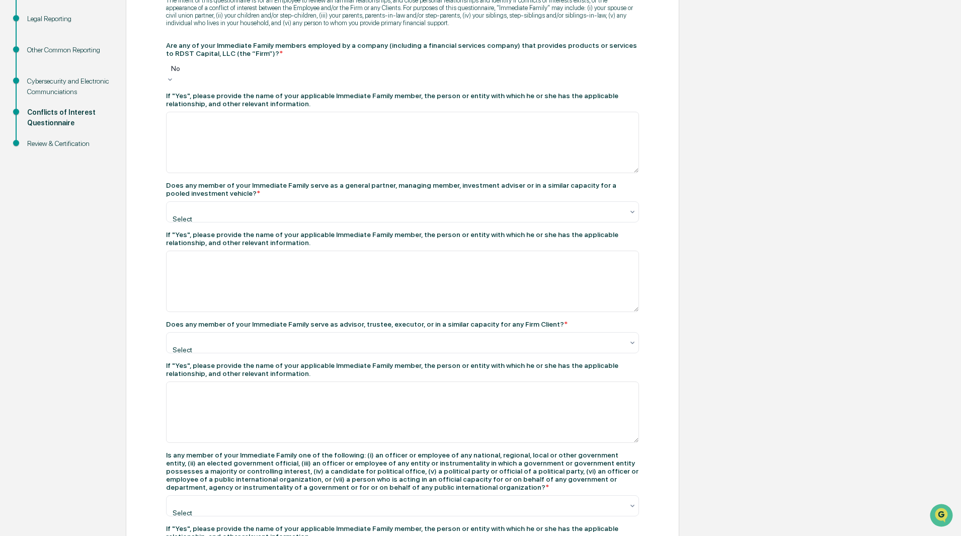
click at [260, 211] on div at bounding box center [399, 209] width 450 height 10
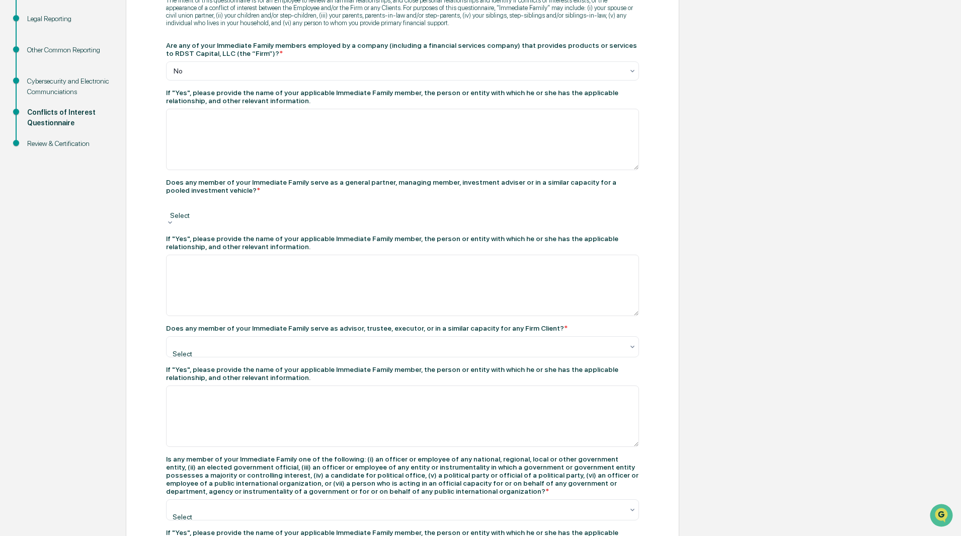
drag, startPoint x: 240, startPoint y: 252, endPoint x: 245, endPoint y: 260, distance: 9.8
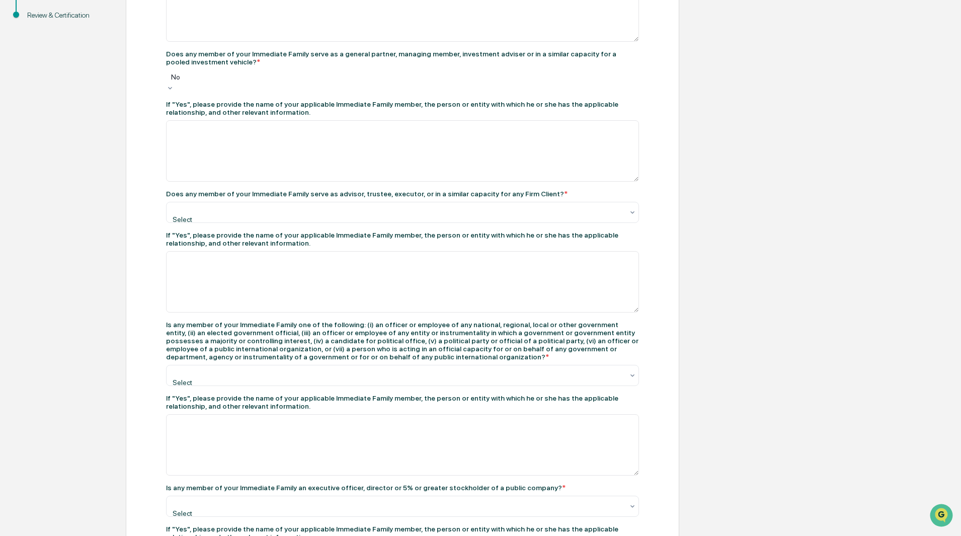
scroll to position [402, 0]
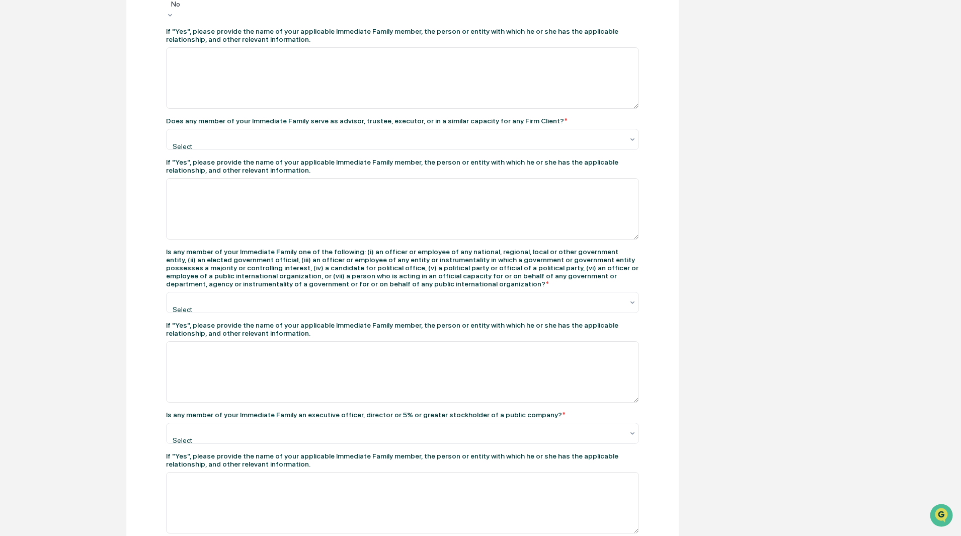
click at [270, 141] on div at bounding box center [399, 136] width 450 height 10
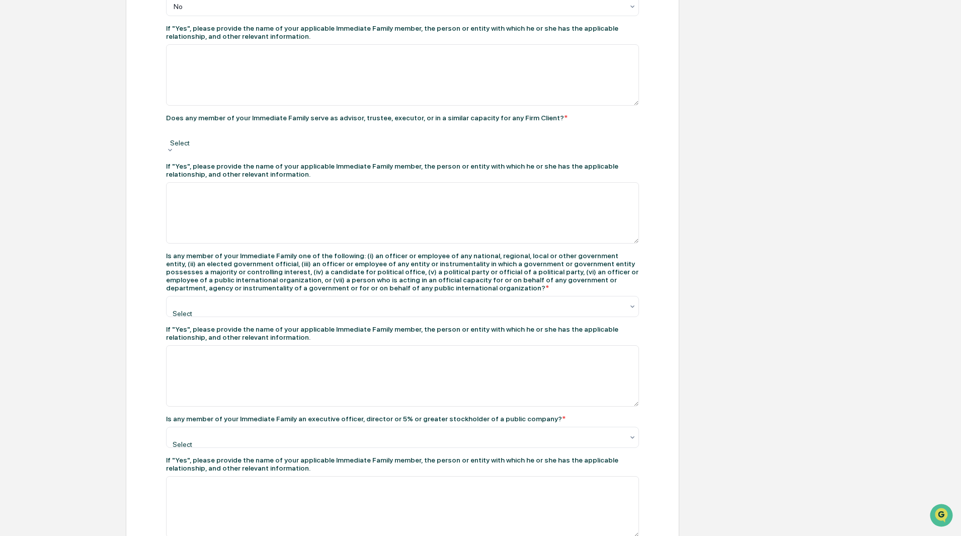
drag, startPoint x: 260, startPoint y: 182, endPoint x: 265, endPoint y: 194, distance: 12.9
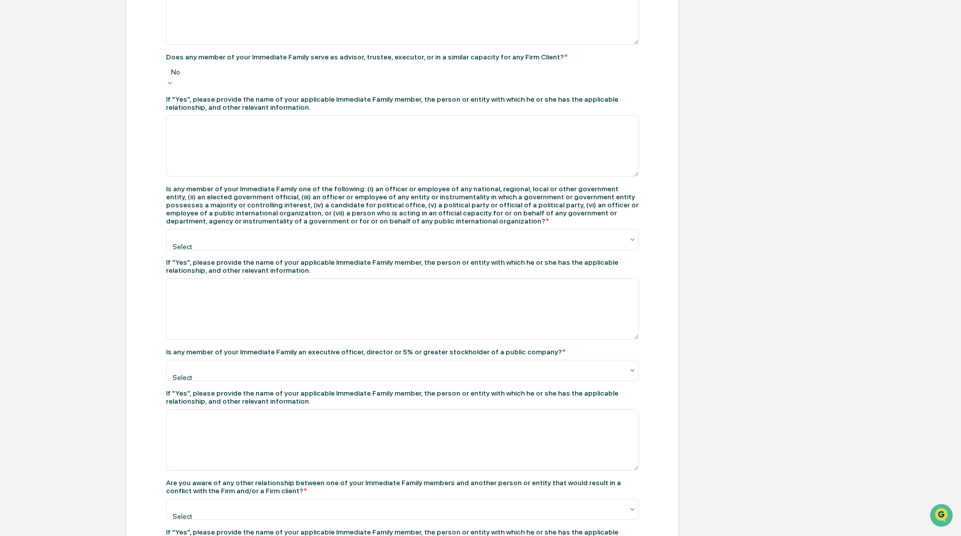
scroll to position [503, 0]
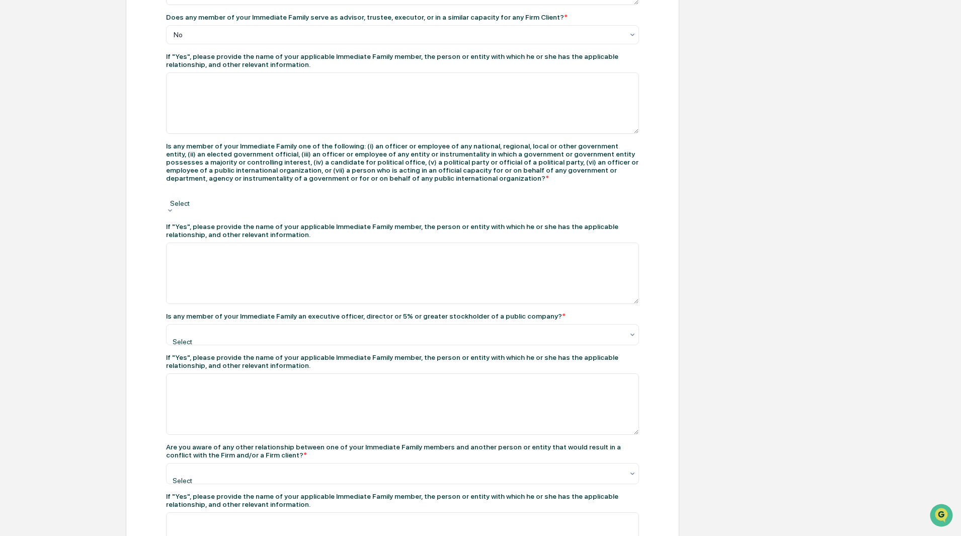
click at [384, 198] on div at bounding box center [402, 193] width 463 height 10
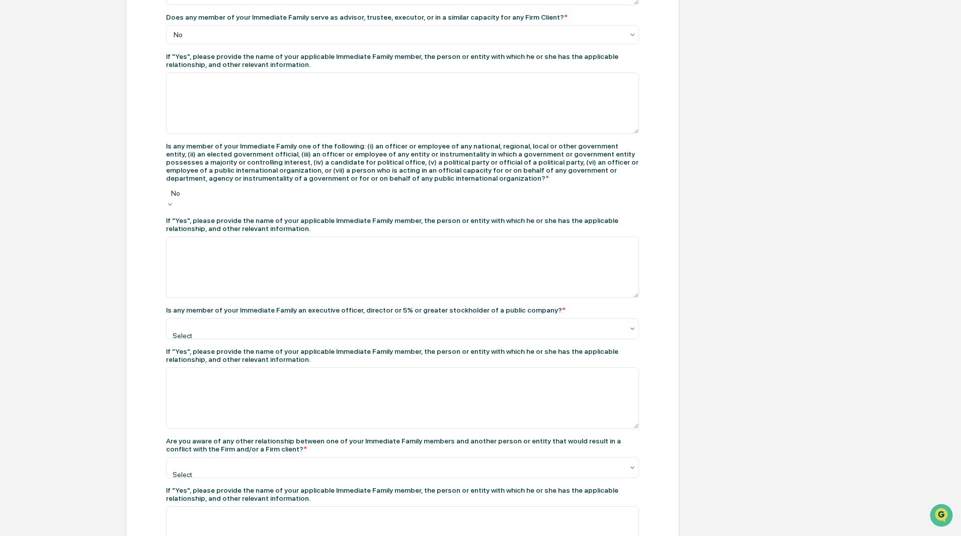
click at [379, 330] on div at bounding box center [399, 325] width 450 height 10
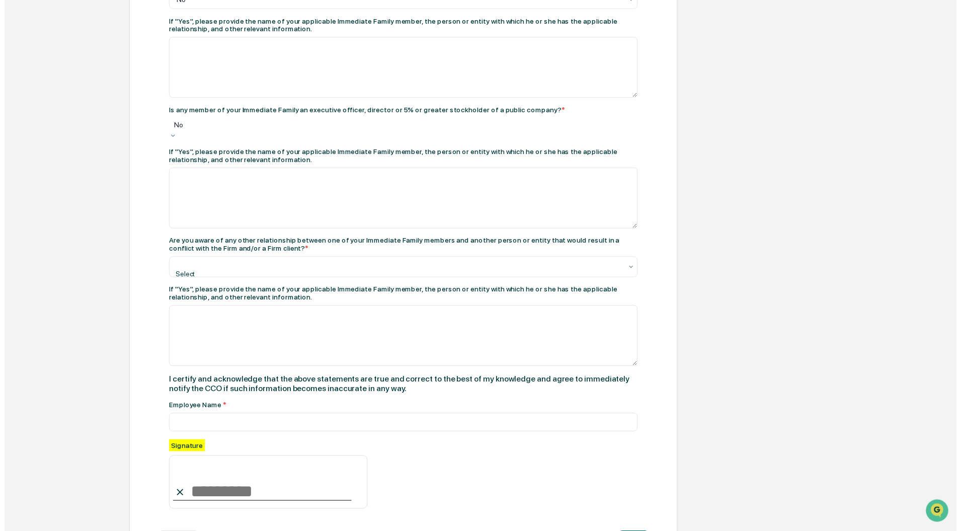
scroll to position [756, 0]
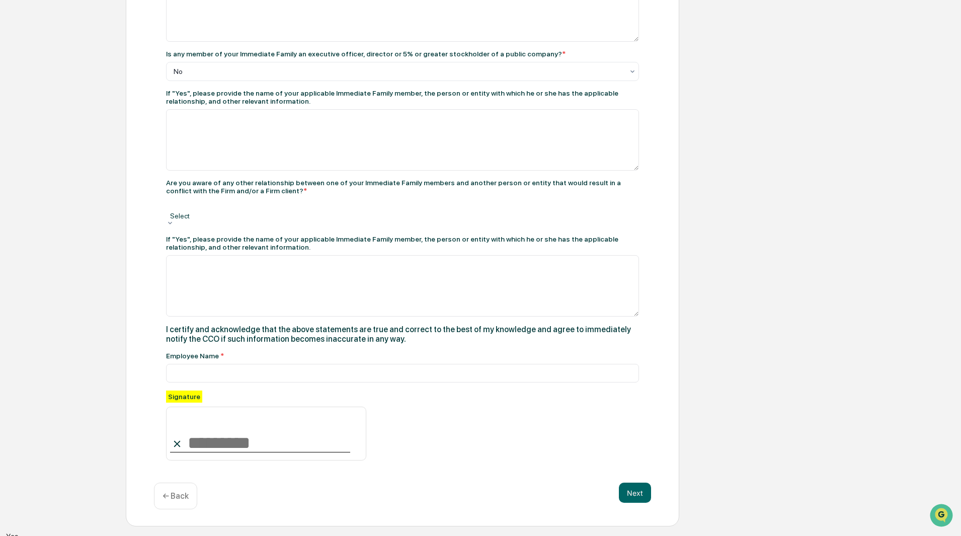
click at [300, 211] on div at bounding box center [402, 206] width 463 height 10
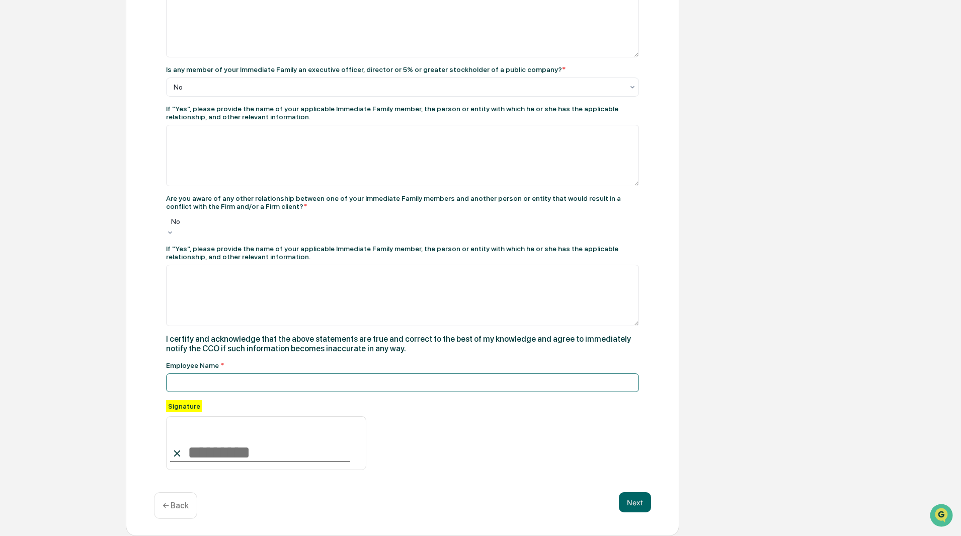
click at [249, 377] on input at bounding box center [402, 382] width 473 height 19
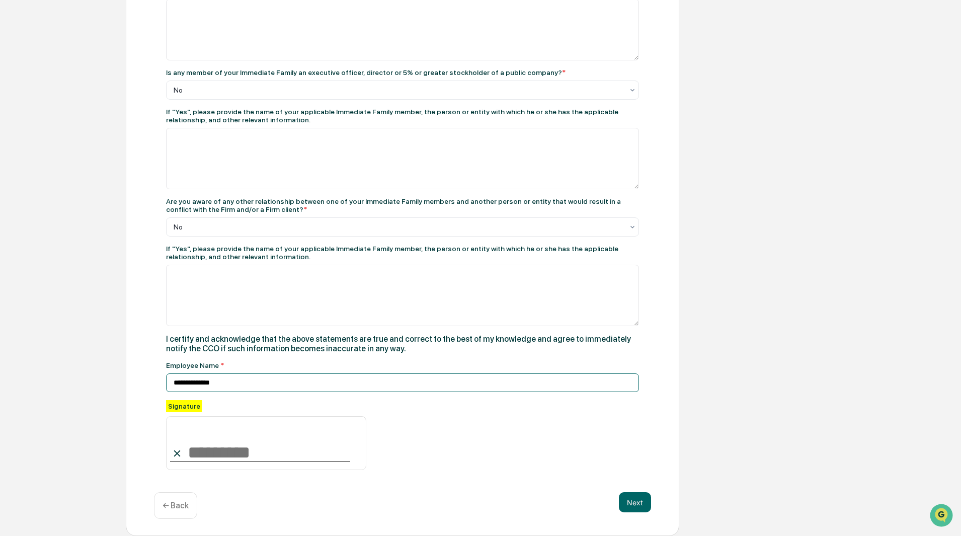
type input "**********"
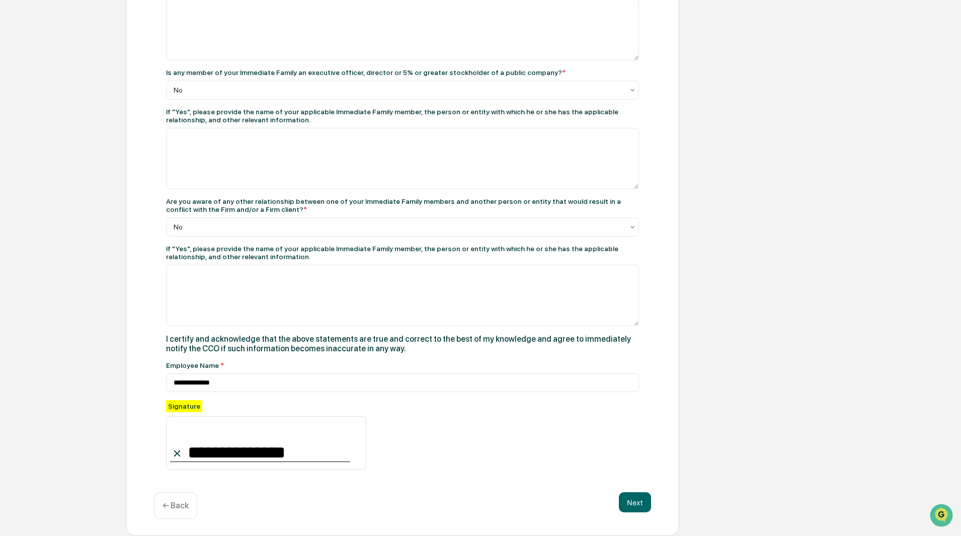
type input "**********"
click at [482, 451] on div "**********" at bounding box center [402, 435] width 473 height 70
click at [631, 507] on button "Next" at bounding box center [635, 502] width 32 height 20
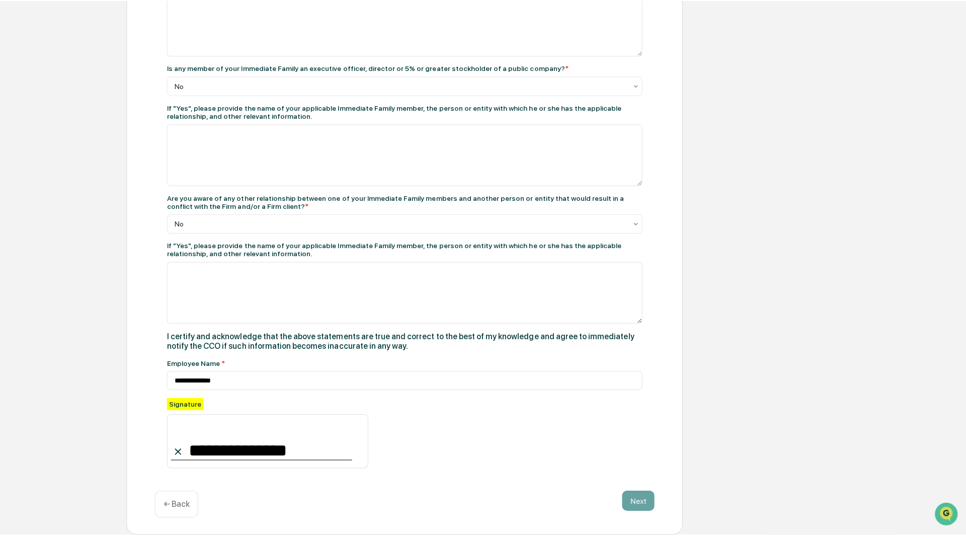
scroll to position [0, 0]
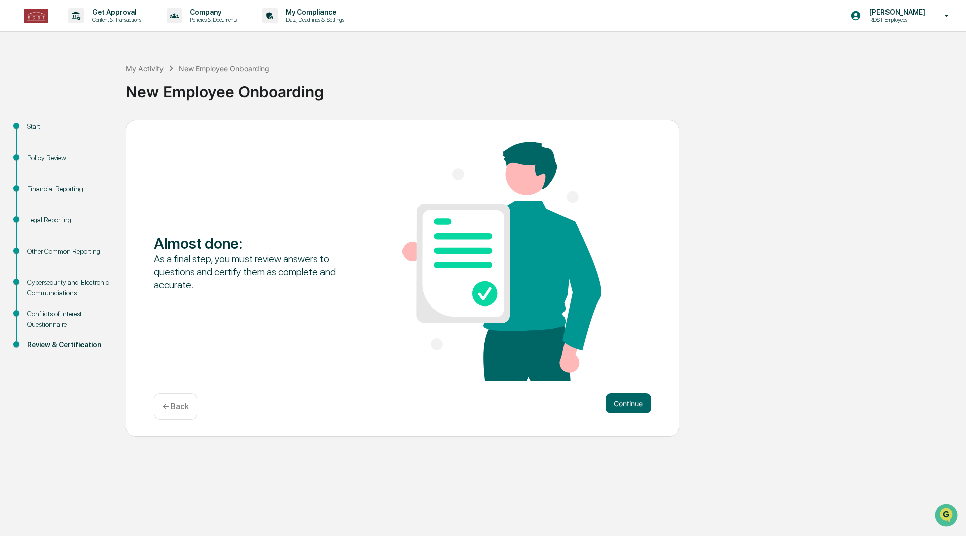
click at [636, 405] on button "Continue" at bounding box center [628, 403] width 45 height 20
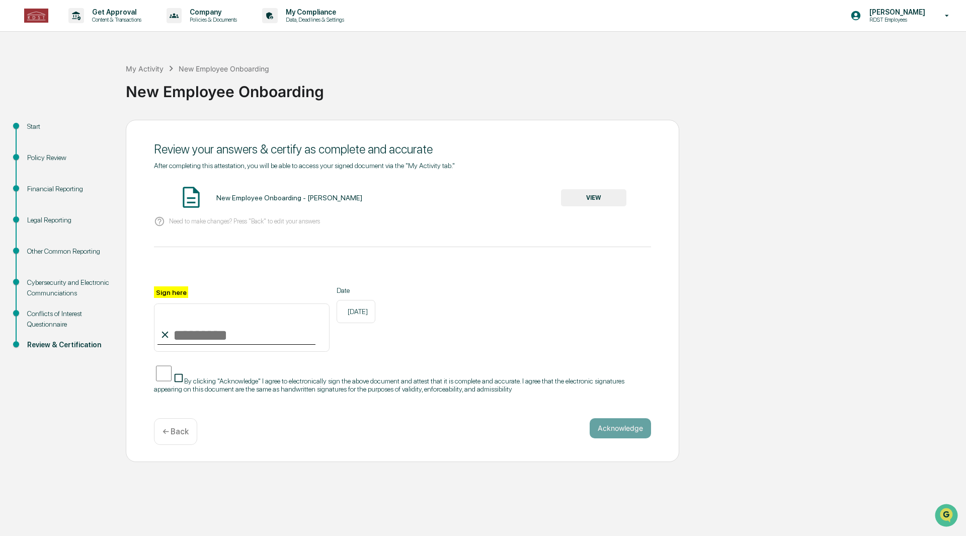
click at [598, 192] on button "VIEW" at bounding box center [593, 197] width 65 height 17
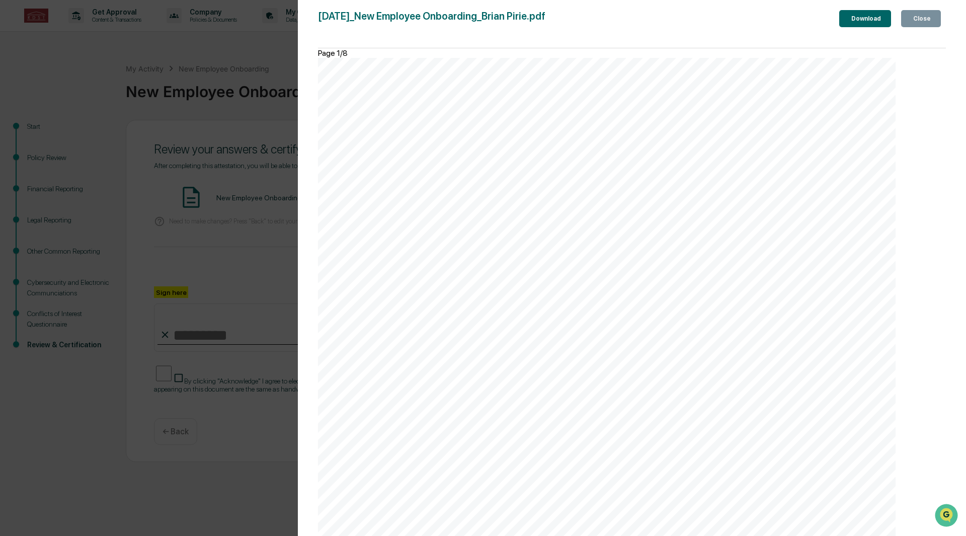
scroll to position [6305, 0]
click at [912, 20] on icon "button" at bounding box center [917, 25] width 10 height 10
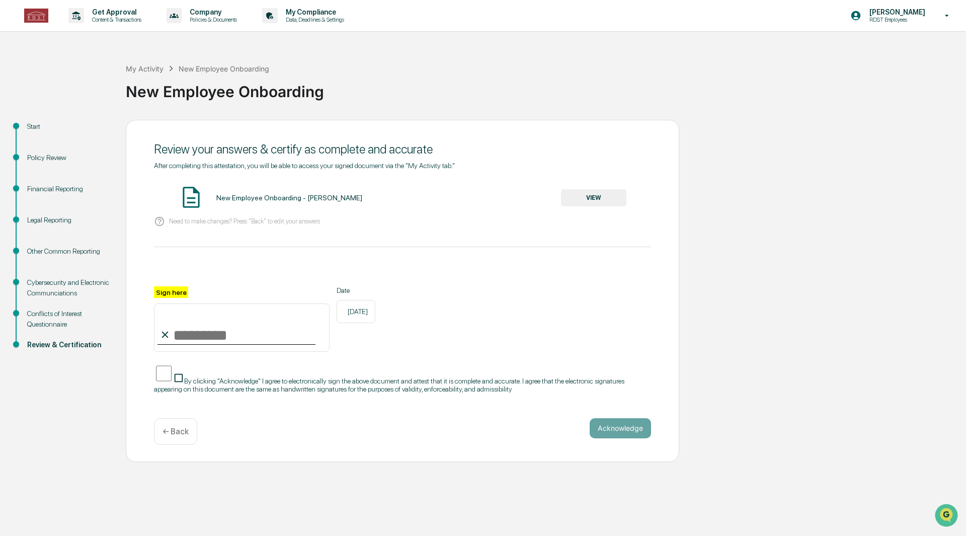
click at [206, 328] on input "Sign here" at bounding box center [242, 327] width 176 height 48
type input "**********"
click at [492, 344] on div "**********" at bounding box center [402, 318] width 497 height 65
click at [634, 431] on button "Acknowledge" at bounding box center [620, 428] width 61 height 20
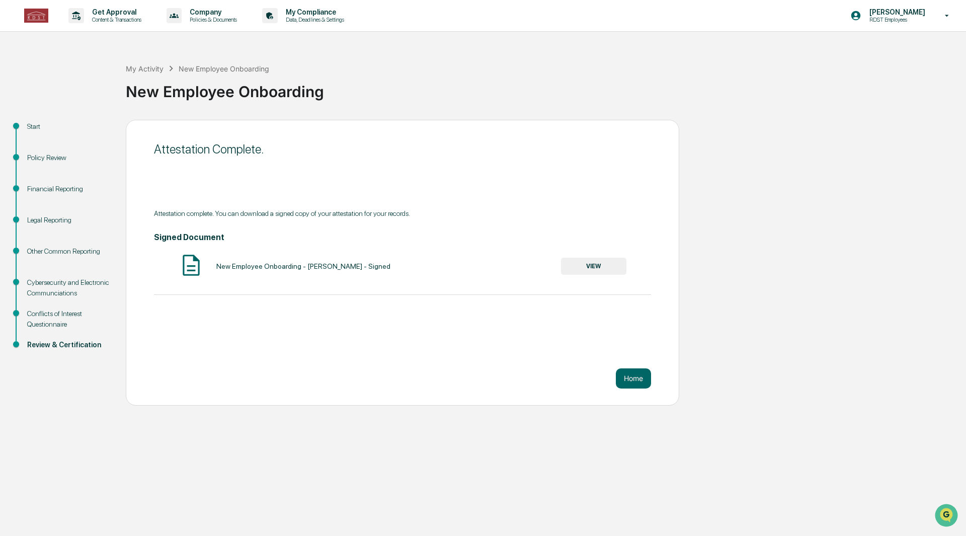
click at [915, 20] on p "RDST Employees" at bounding box center [895, 19] width 69 height 7
click at [843, 71] on li "Logout" at bounding box center [887, 69] width 141 height 19
